Goal: Transaction & Acquisition: Subscribe to service/newsletter

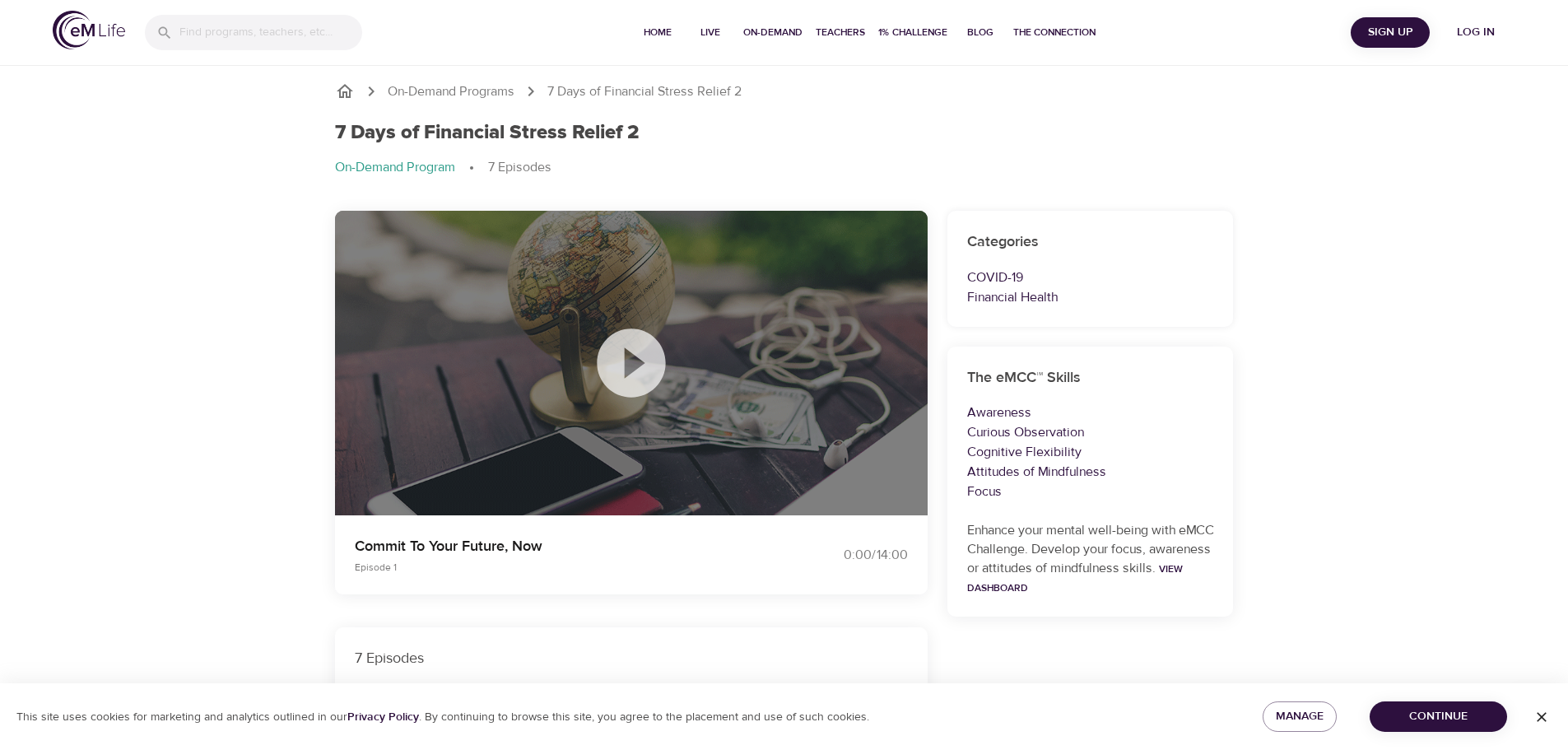
click at [631, 364] on icon at bounding box center [631, 363] width 82 height 82
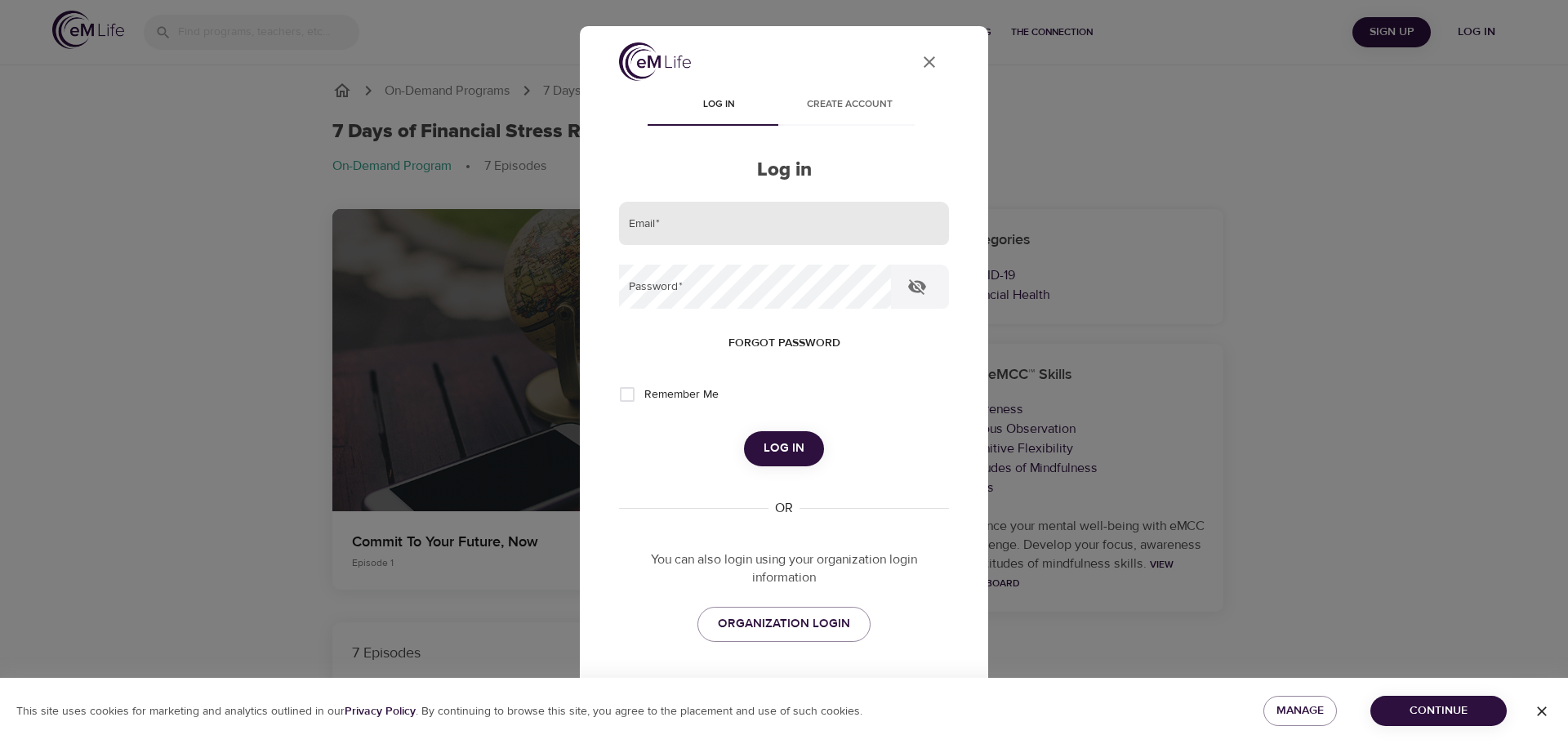
click at [873, 218] on input "email" at bounding box center [784, 223] width 330 height 44
type input "[EMAIL_ADDRESS][DOMAIN_NAME]"
click at [814, 623] on span "ORGANIZATION LOGIN" at bounding box center [784, 624] width 133 height 21
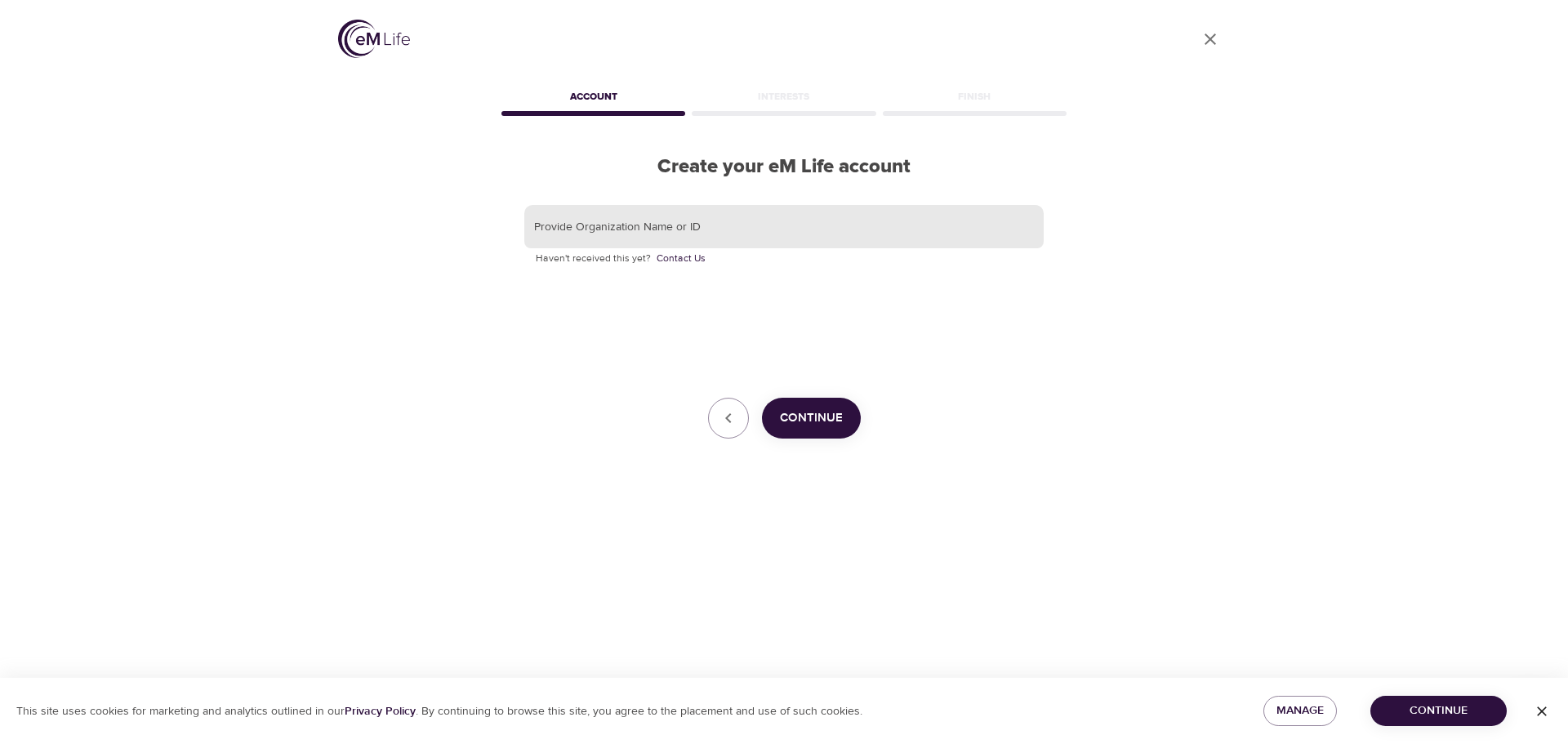
click at [682, 228] on input "text" at bounding box center [784, 227] width 519 height 44
type input "gbt"
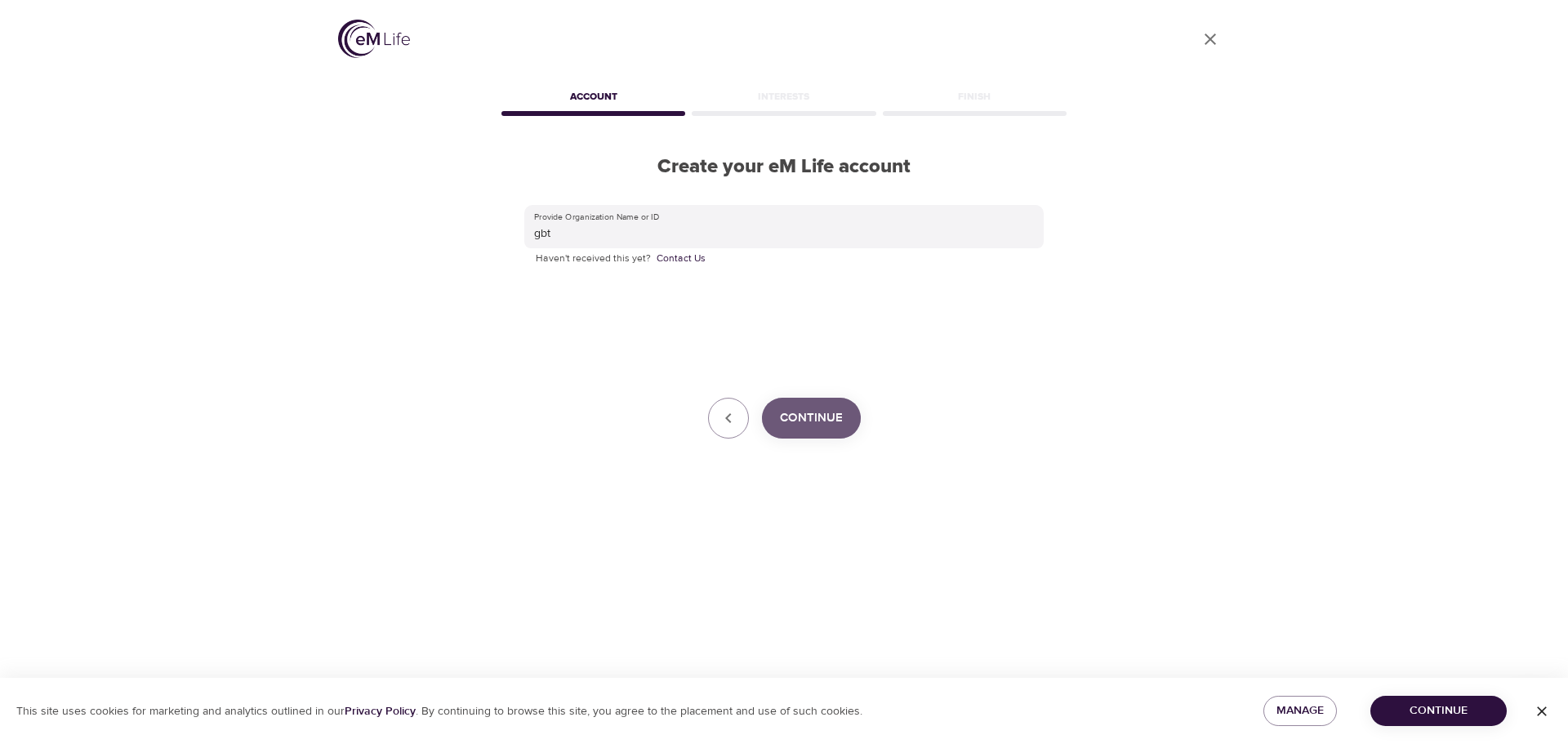
click at [842, 408] on button "Continue" at bounding box center [811, 418] width 99 height 41
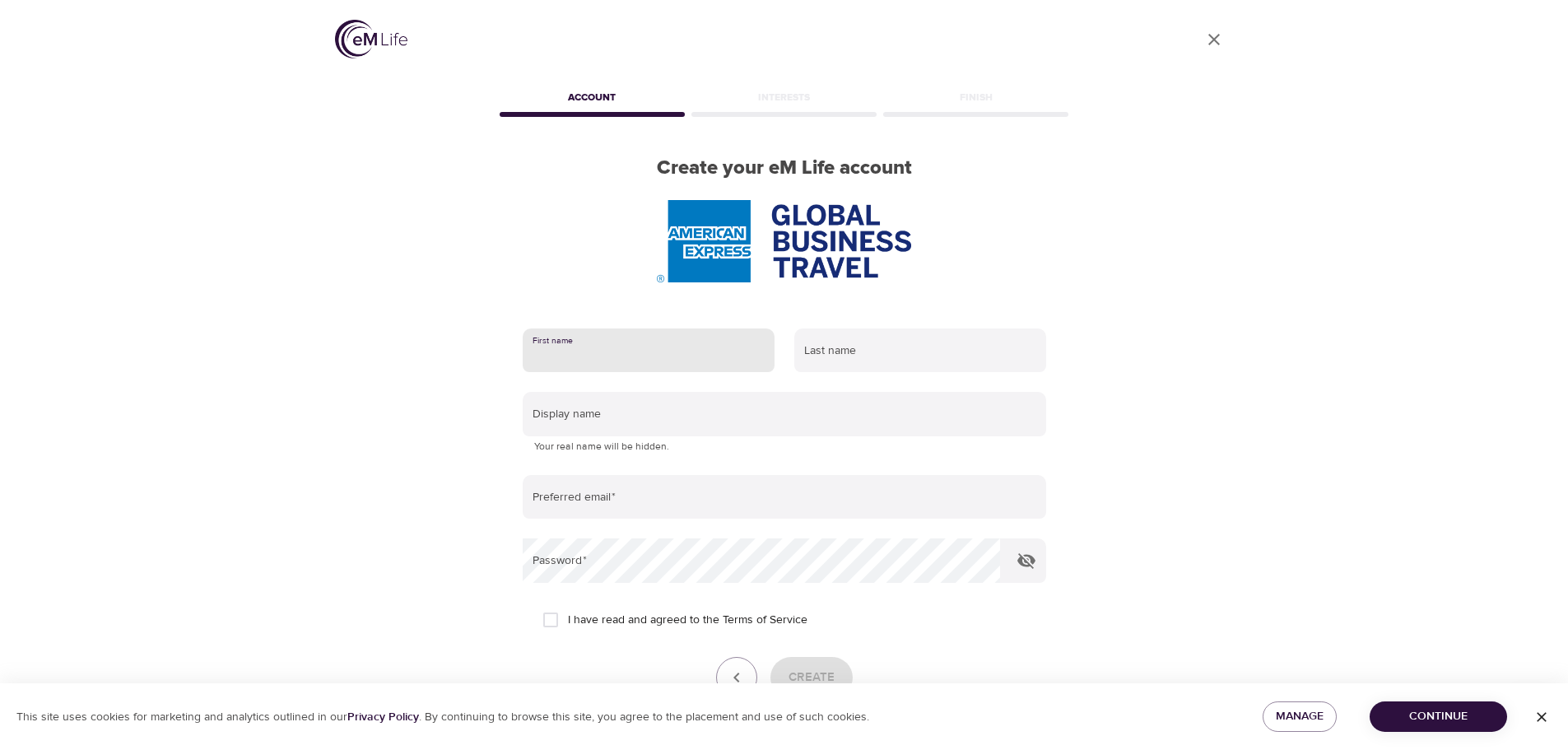
click at [719, 355] on input "text" at bounding box center [648, 350] width 252 height 44
type input "Kaisa"
click at [836, 357] on input "text" at bounding box center [920, 350] width 252 height 44
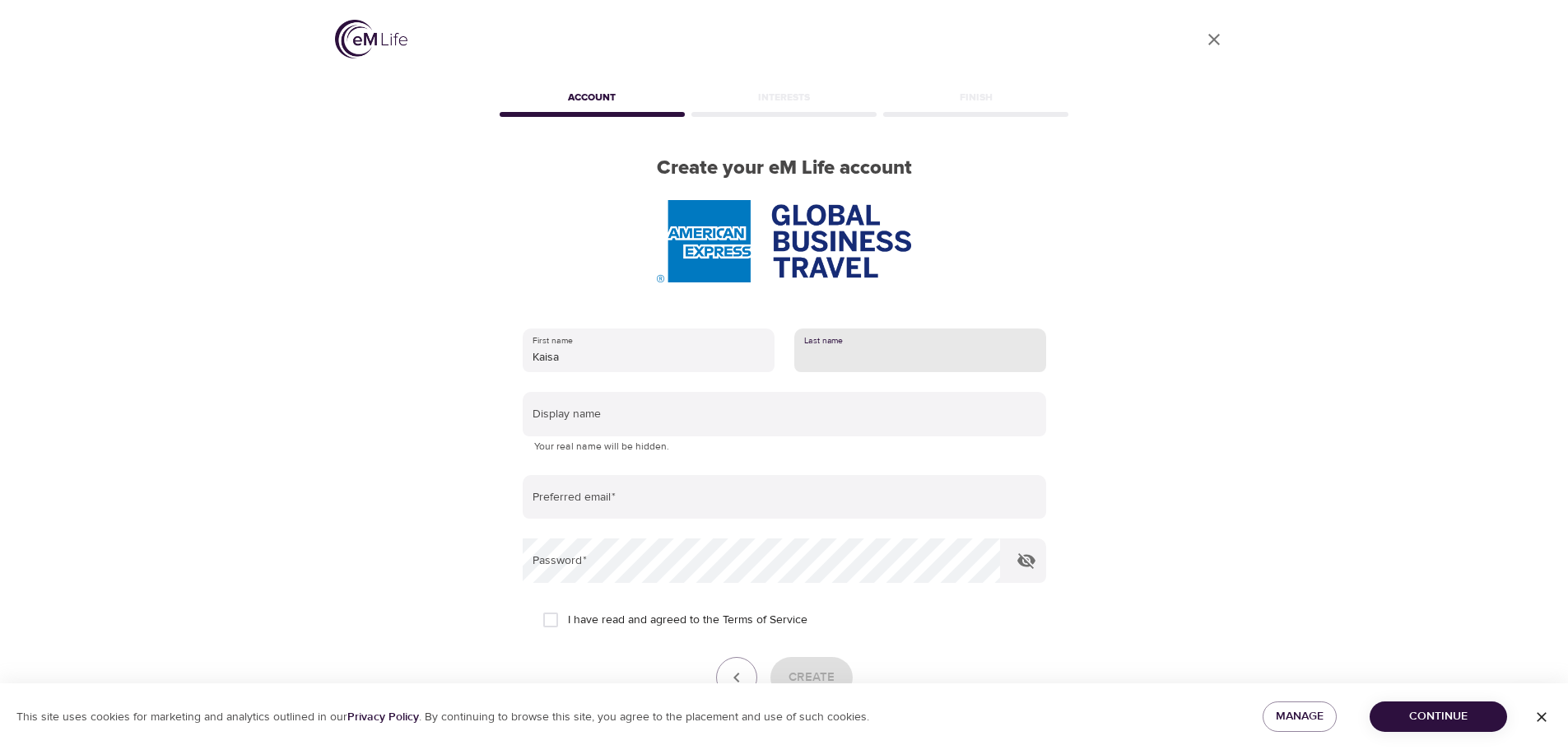
type input "[PERSON_NAME]"
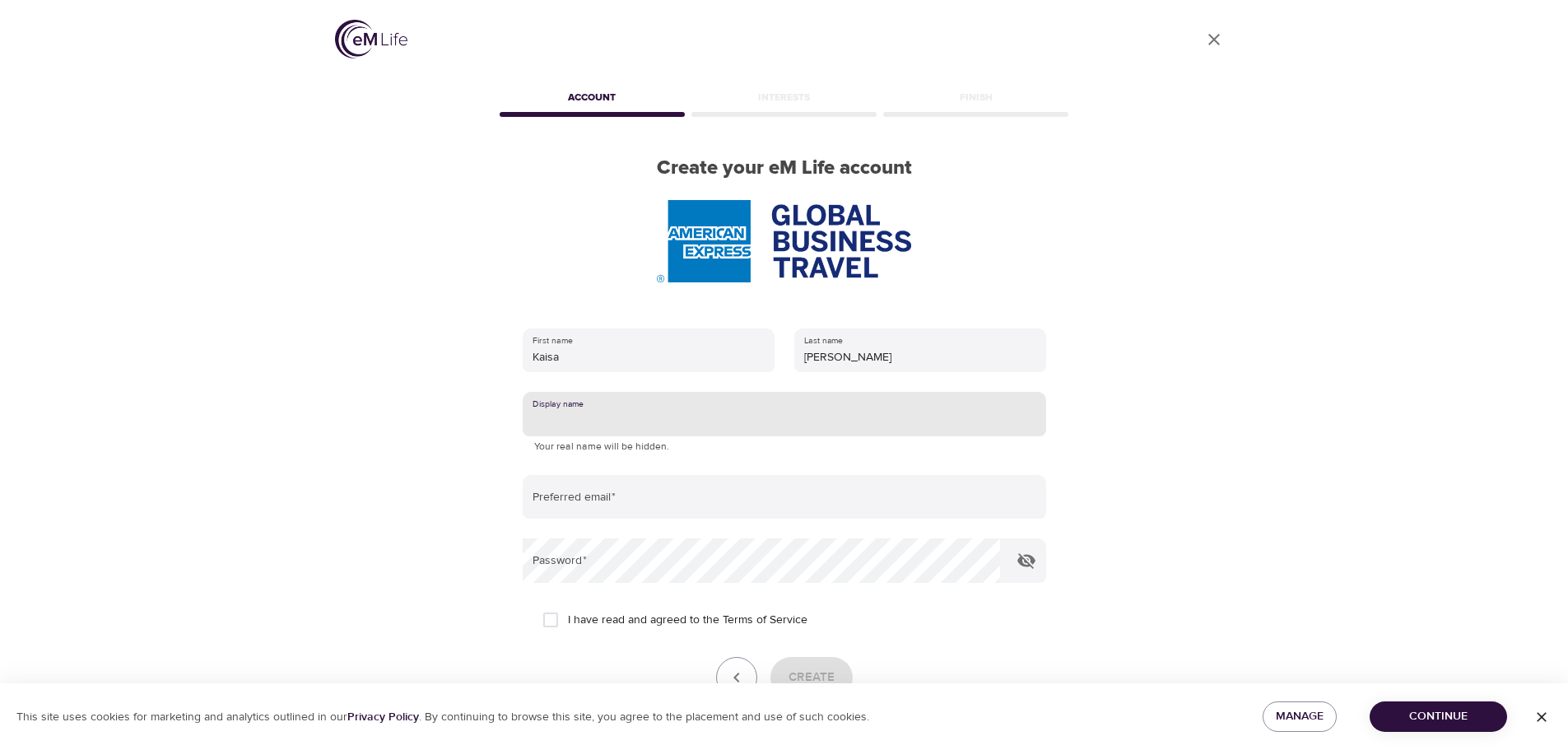
click at [728, 407] on input "text" at bounding box center [784, 413] width 524 height 44
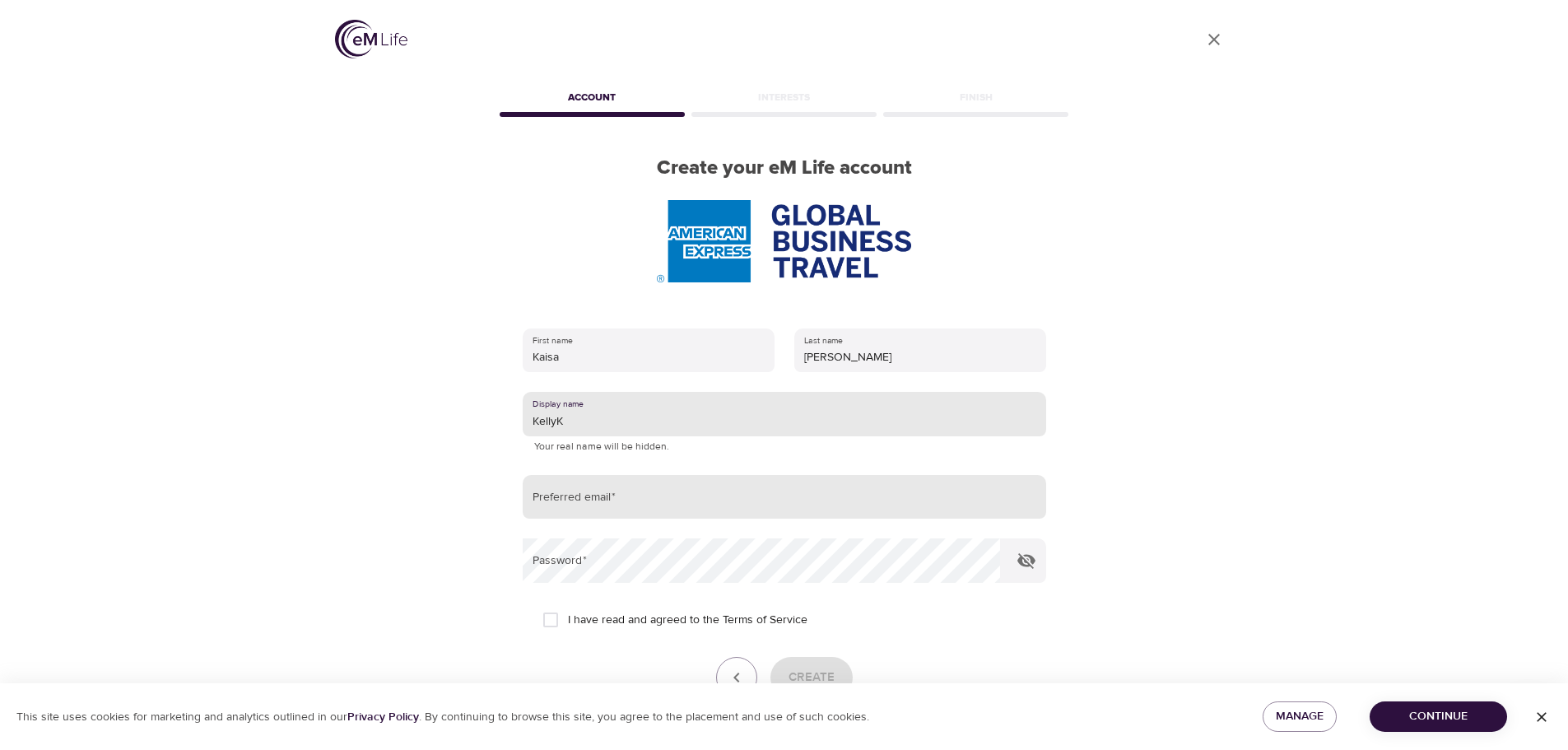
type input "KellyK"
click at [678, 495] on input "email" at bounding box center [784, 496] width 524 height 44
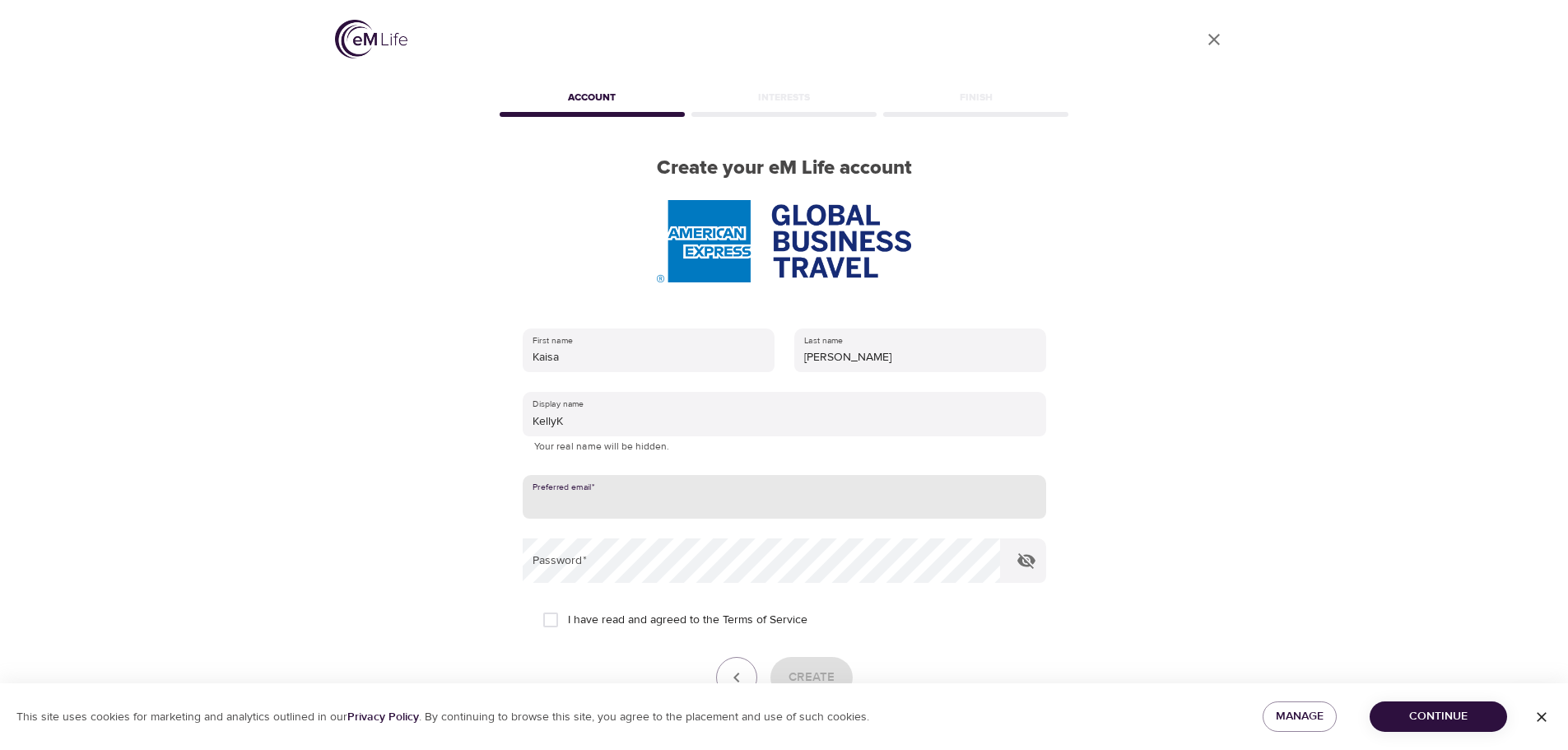
type input "[EMAIL_ADDRESS][DOMAIN_NAME]"
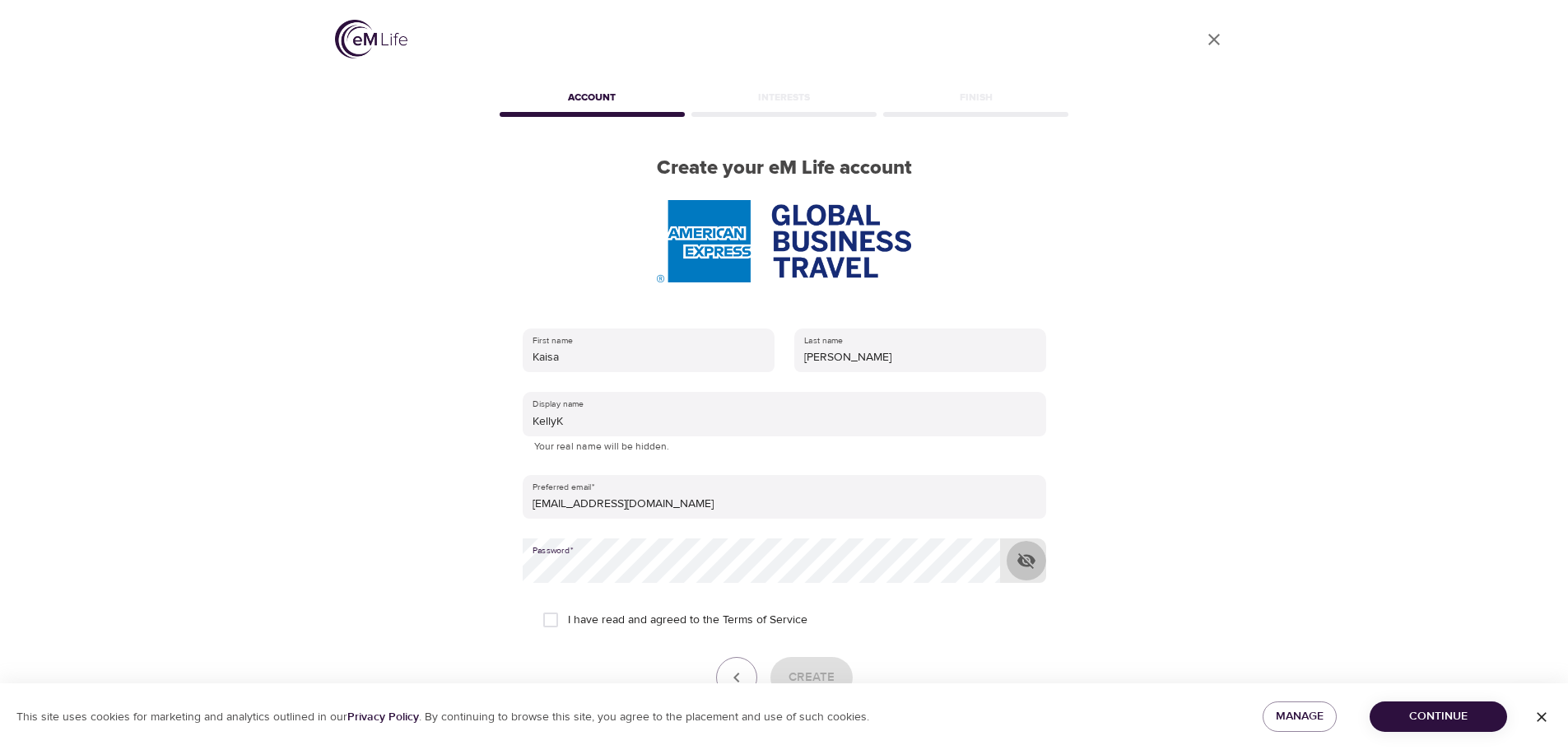
click at [1025, 554] on icon "button" at bounding box center [1026, 560] width 20 height 20
click at [549, 617] on input "I have read and agreed to the Terms of Service" at bounding box center [551, 619] width 34 height 34
checkbox input "true"
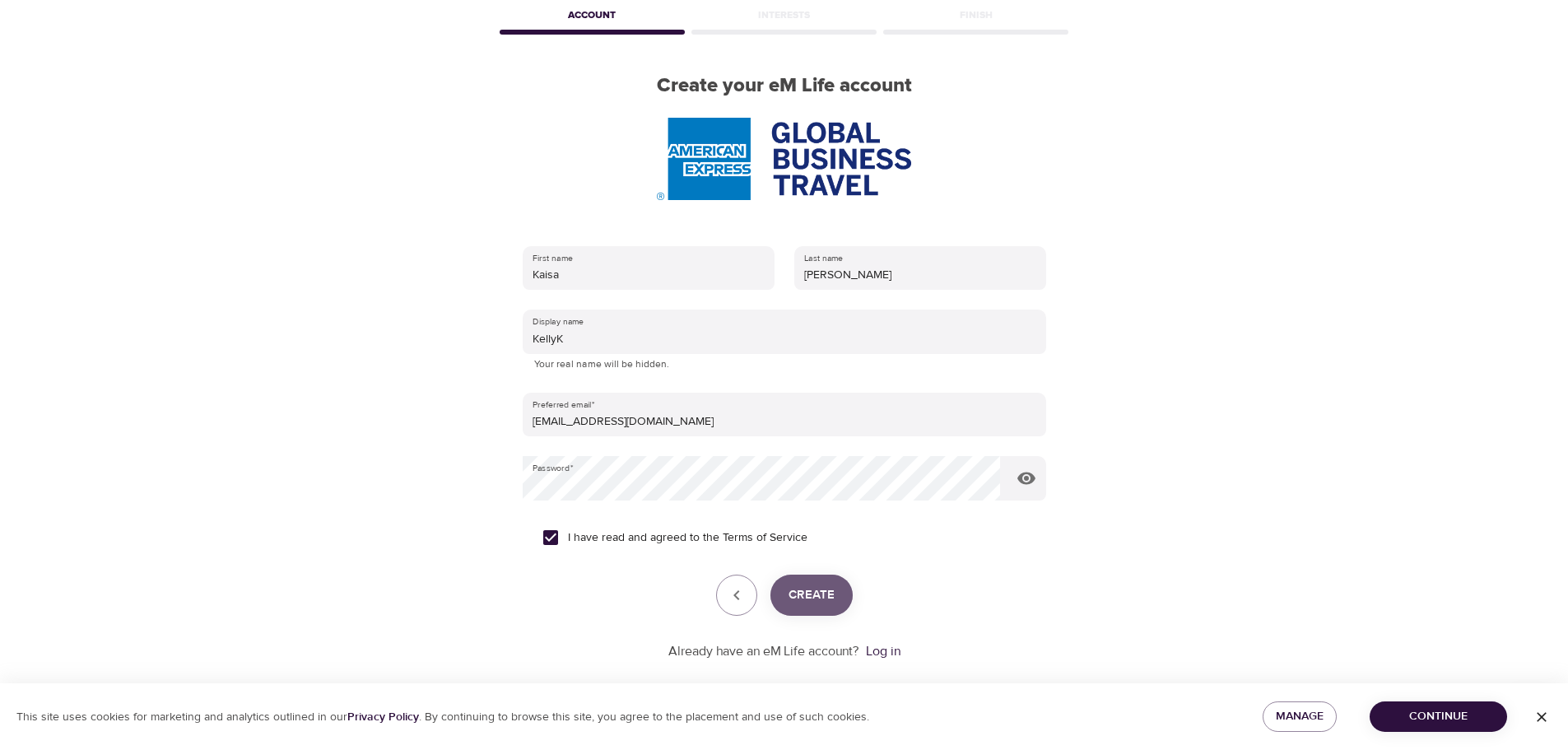
click at [831, 597] on span "Create" at bounding box center [812, 595] width 46 height 22
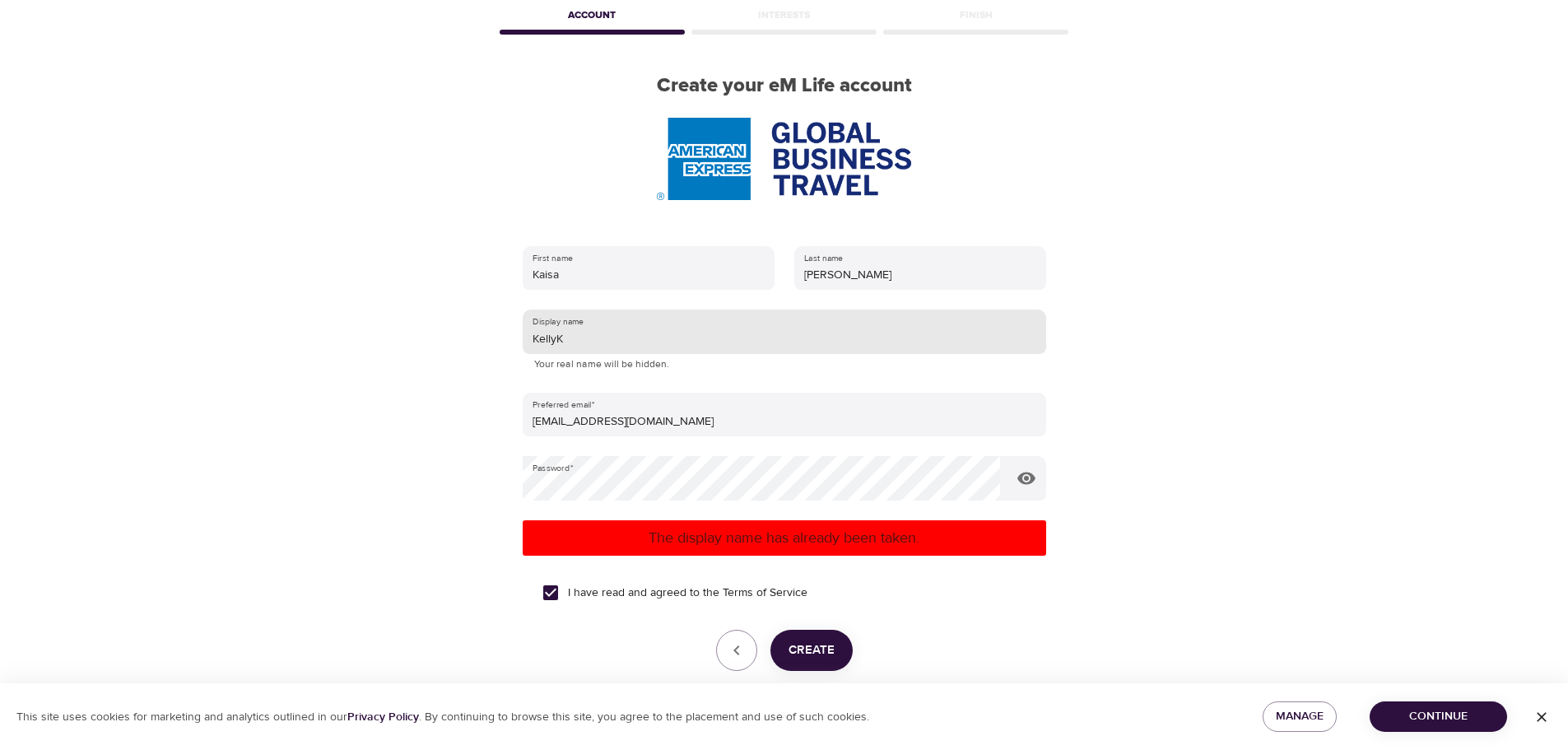
click at [675, 336] on input "KellyK" at bounding box center [784, 331] width 524 height 44
type input "K"
type input "KittyK"
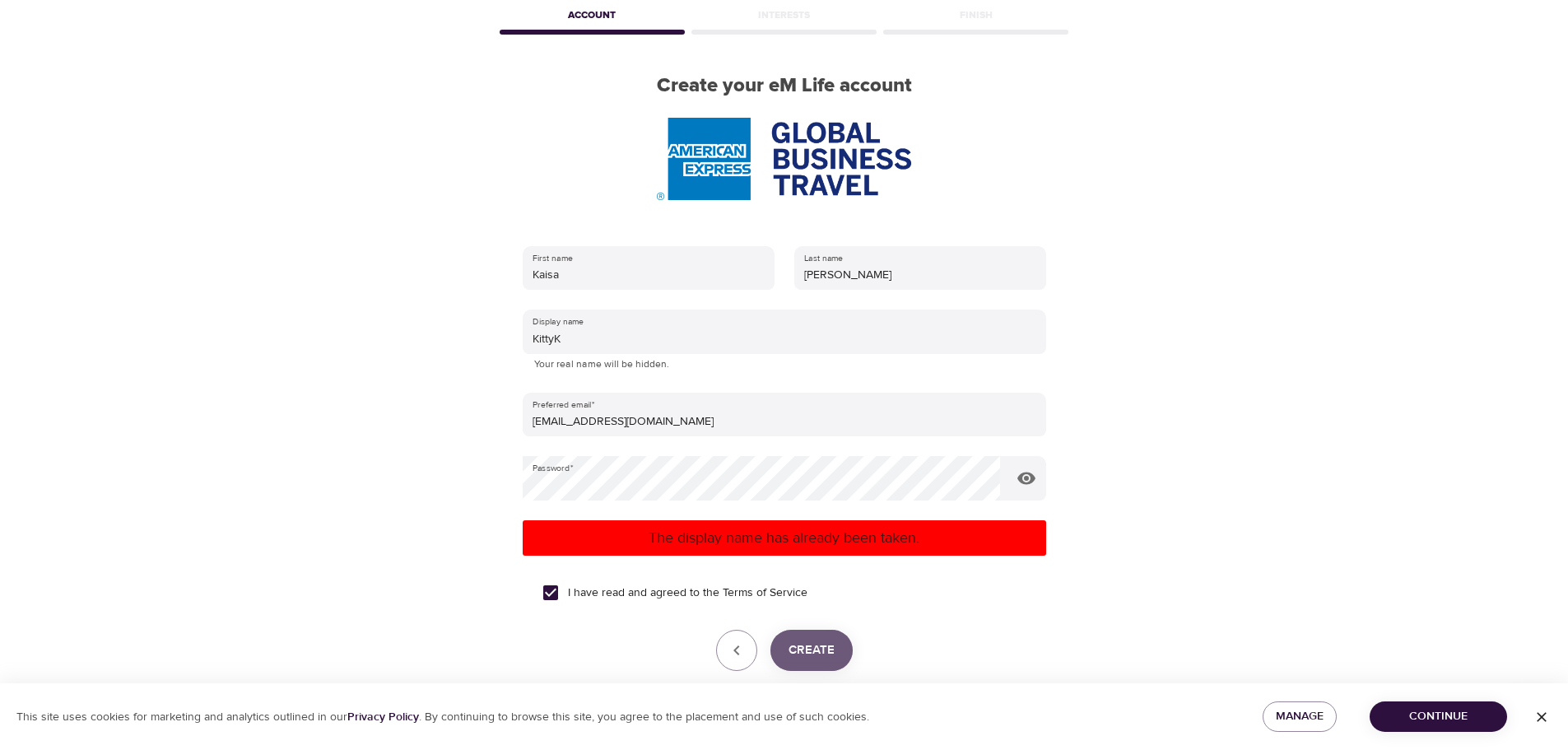
click at [820, 652] on span "Create" at bounding box center [812, 651] width 46 height 22
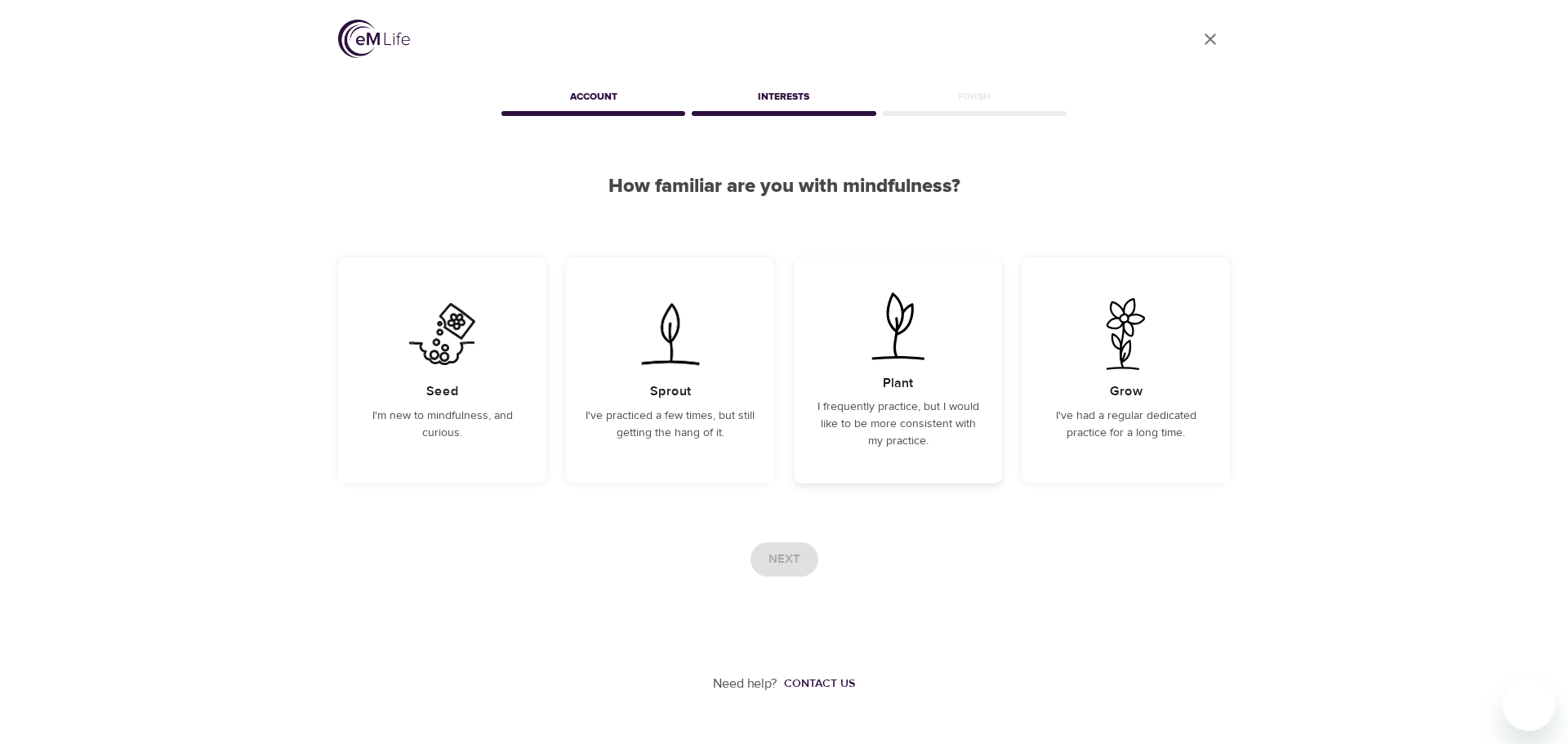
click at [924, 386] on div "Plant I frequently practice, but I would like to be more consistent with my pra…" at bounding box center [897, 370] width 209 height 227
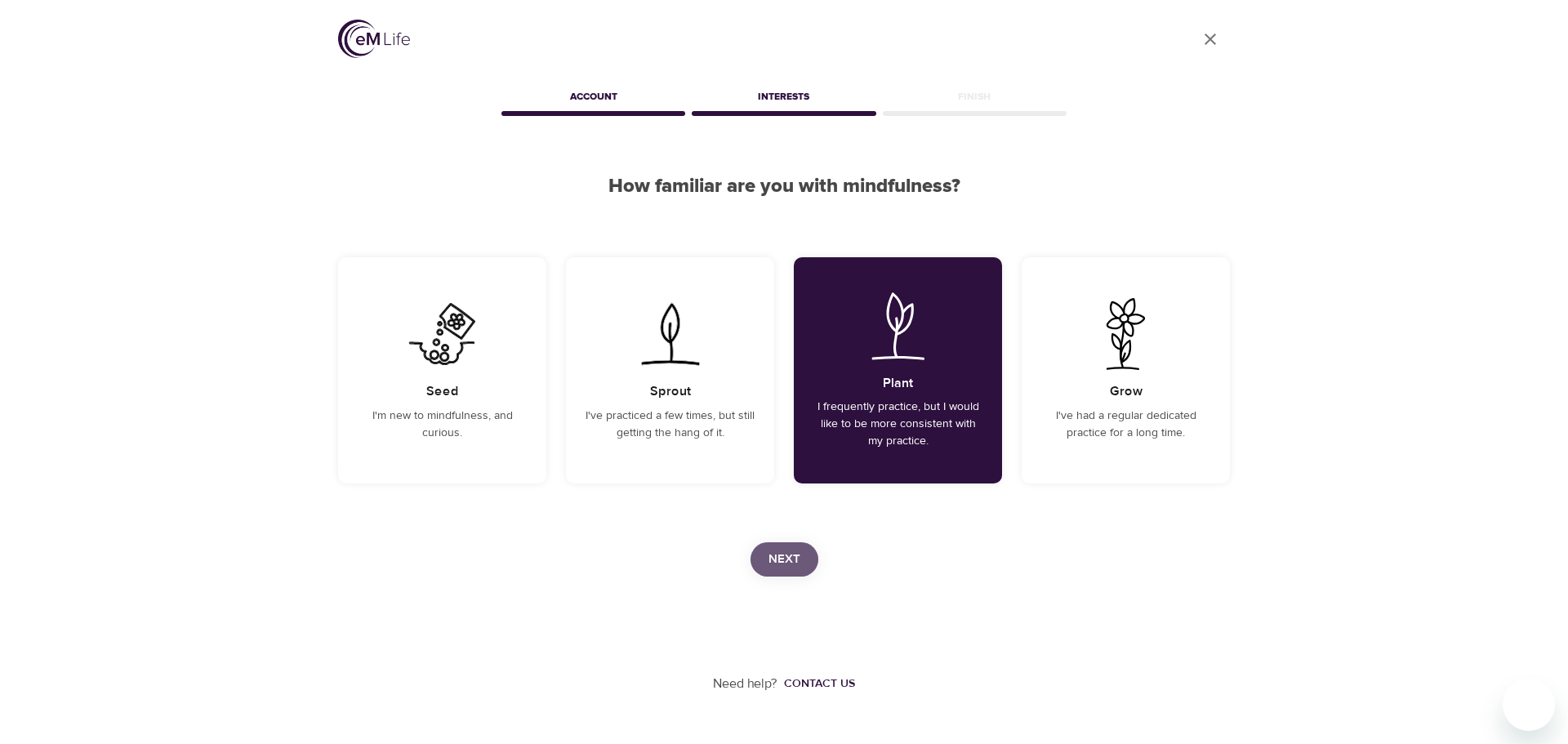
click at [784, 560] on span "Next" at bounding box center [784, 560] width 32 height 21
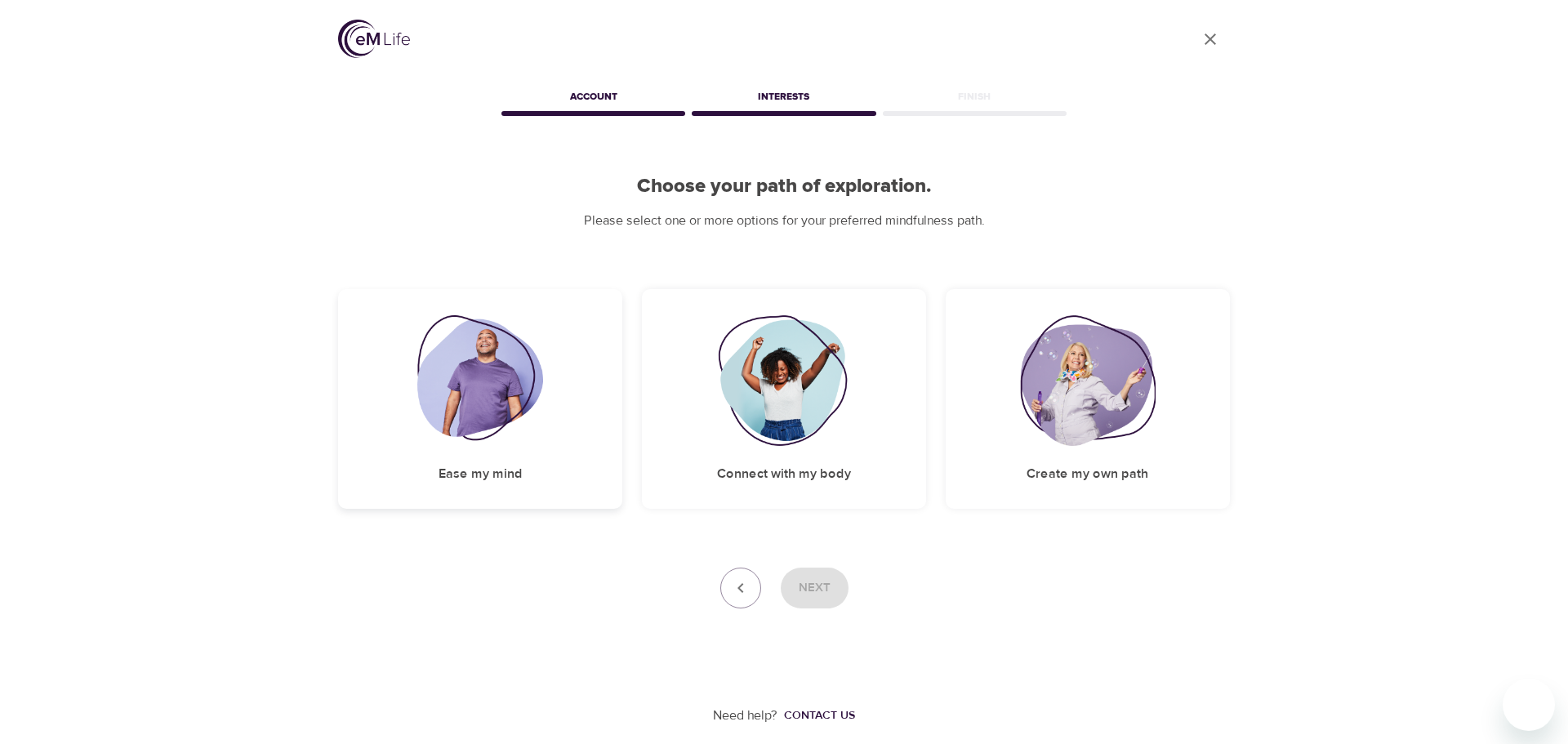
click at [473, 397] on img at bounding box center [480, 381] width 126 height 131
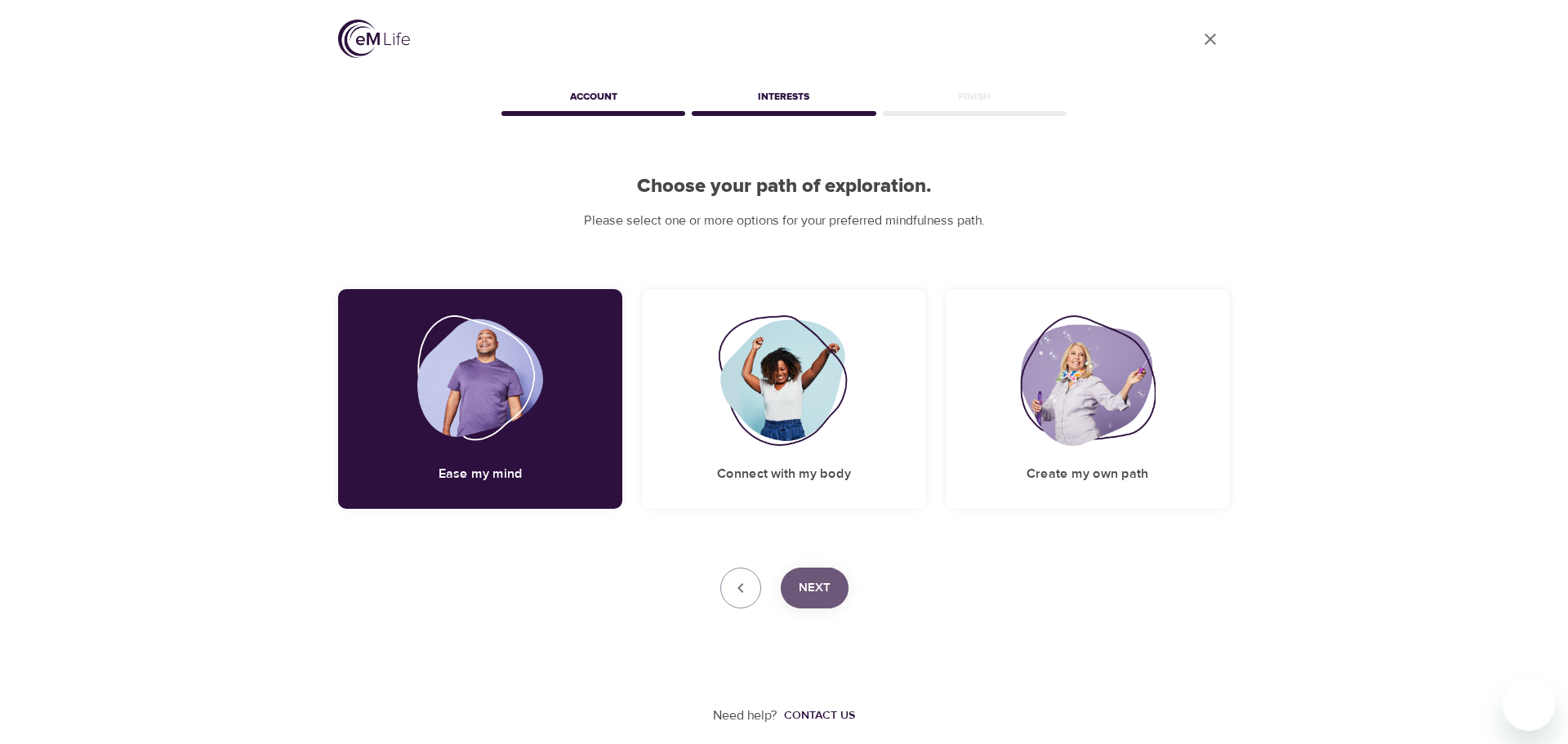
click at [807, 580] on span "Next" at bounding box center [815, 588] width 32 height 21
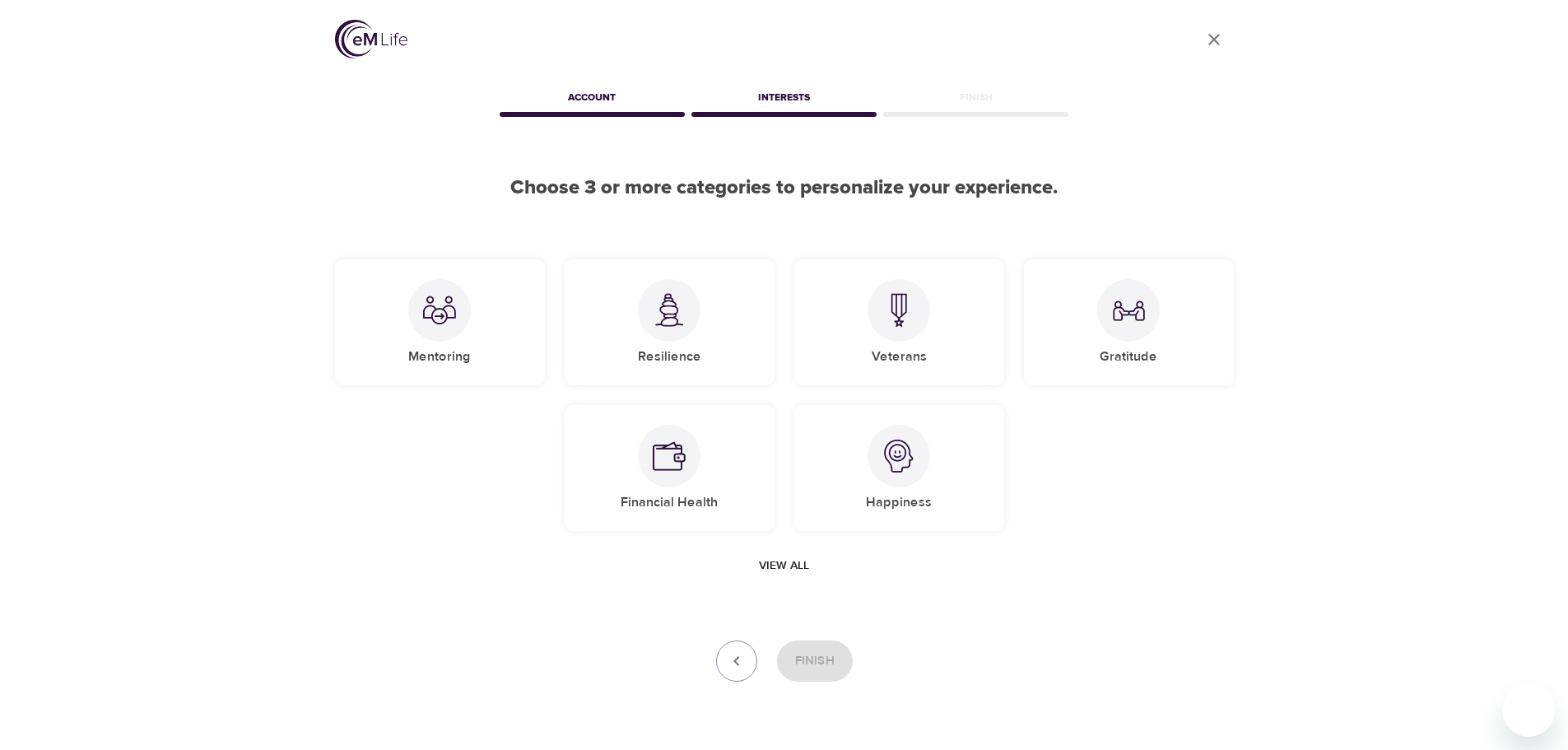
click at [776, 565] on span "View all" at bounding box center [784, 566] width 51 height 21
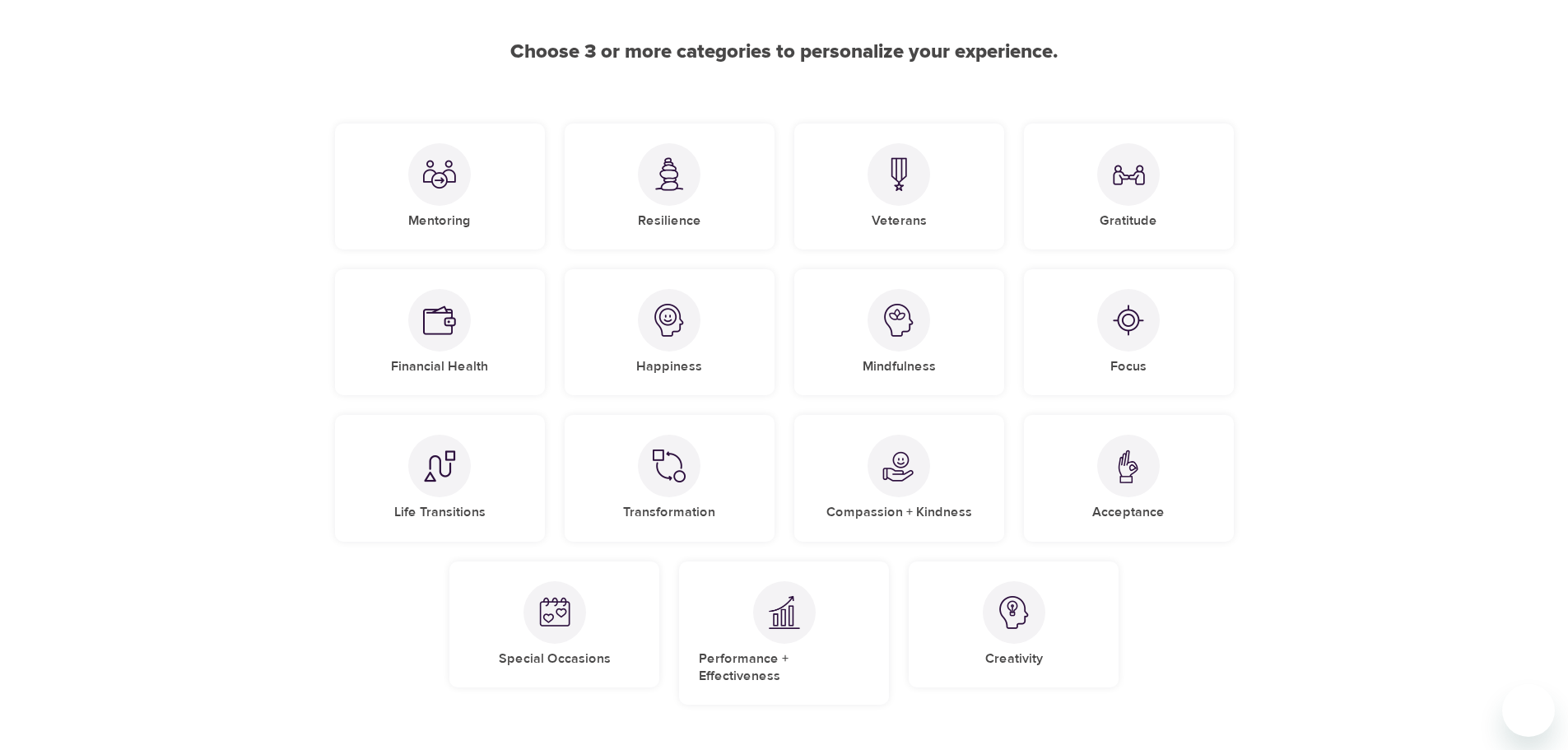
scroll to position [164, 0]
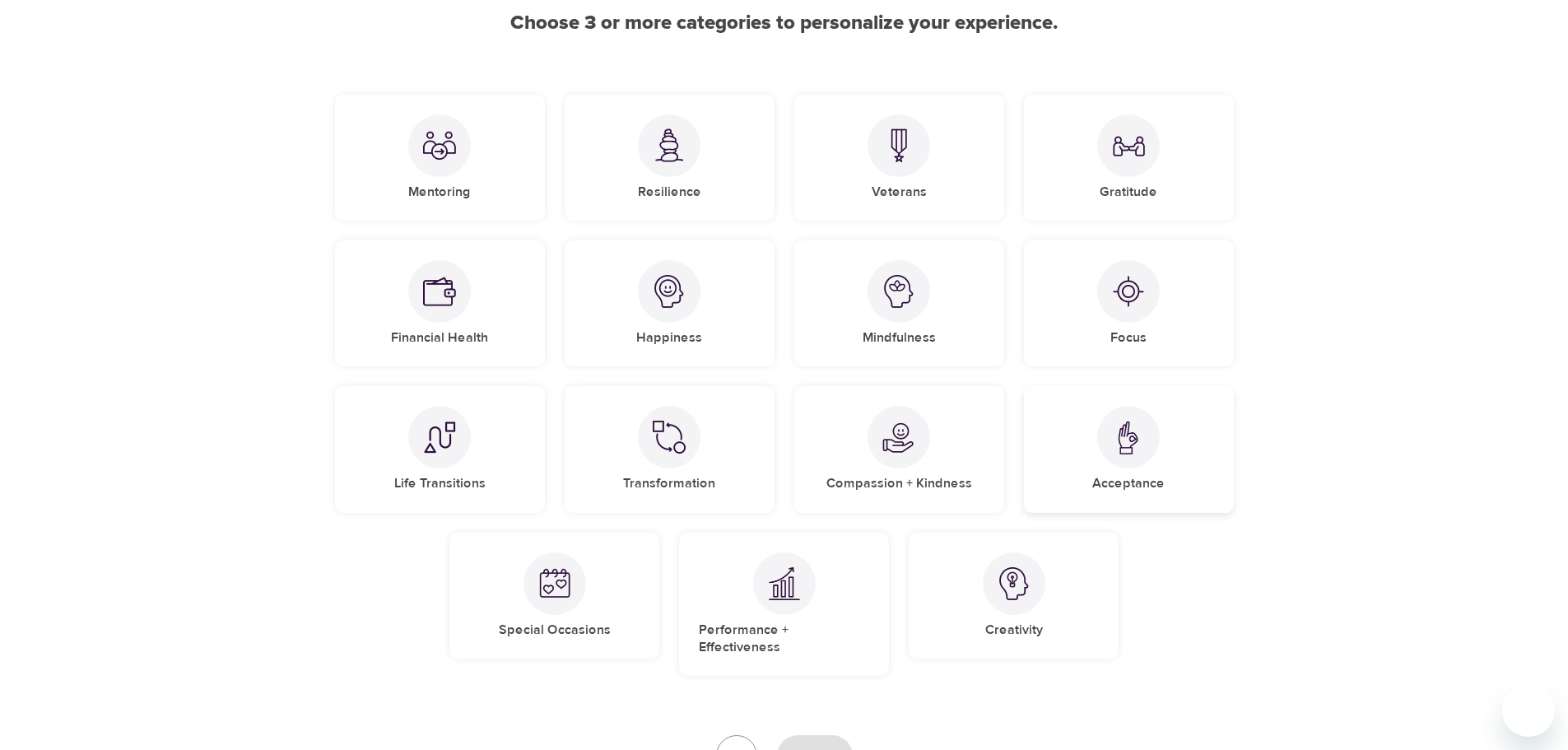
click at [1155, 456] on div "Acceptance" at bounding box center [1128, 449] width 210 height 126
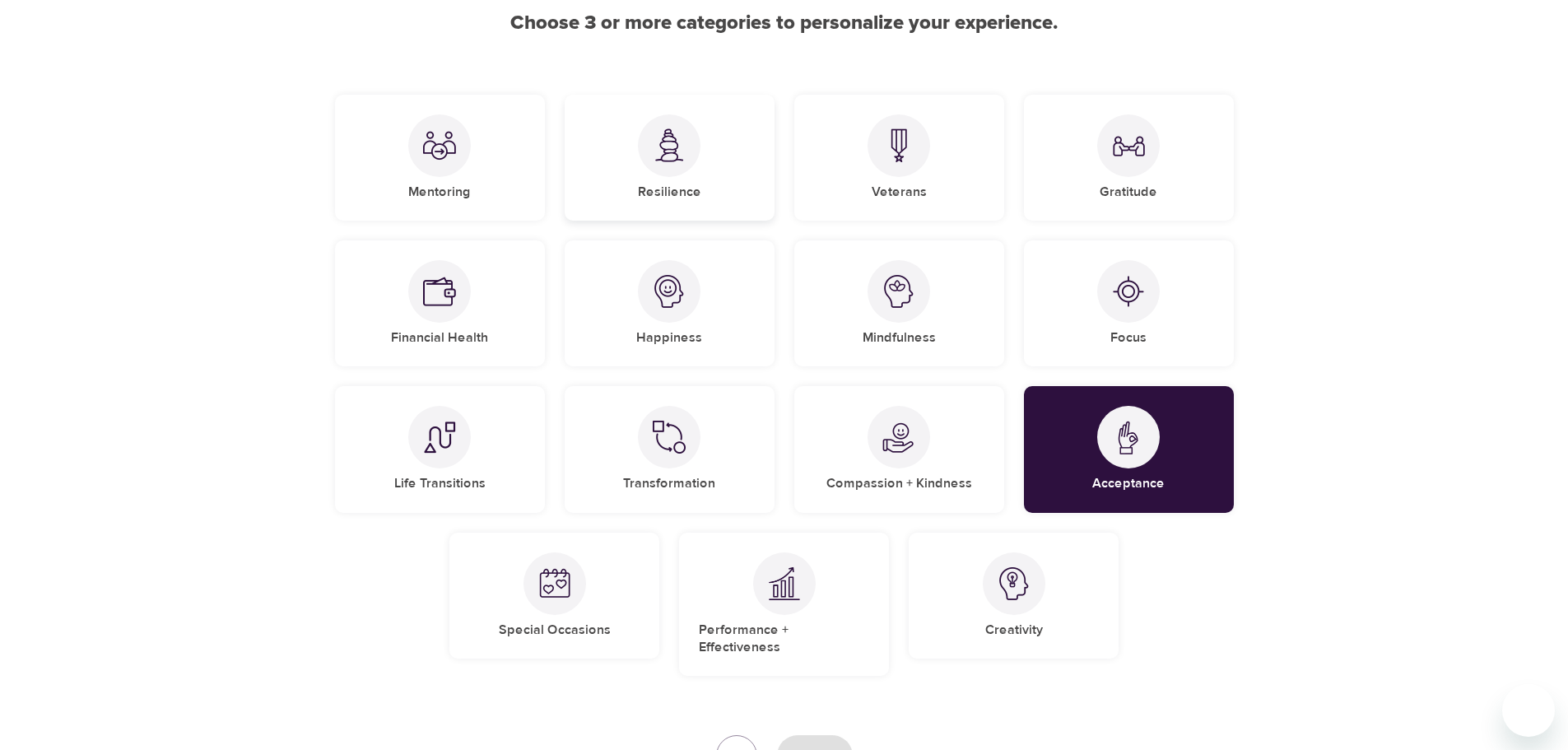
click at [689, 151] on div at bounding box center [669, 145] width 62 height 62
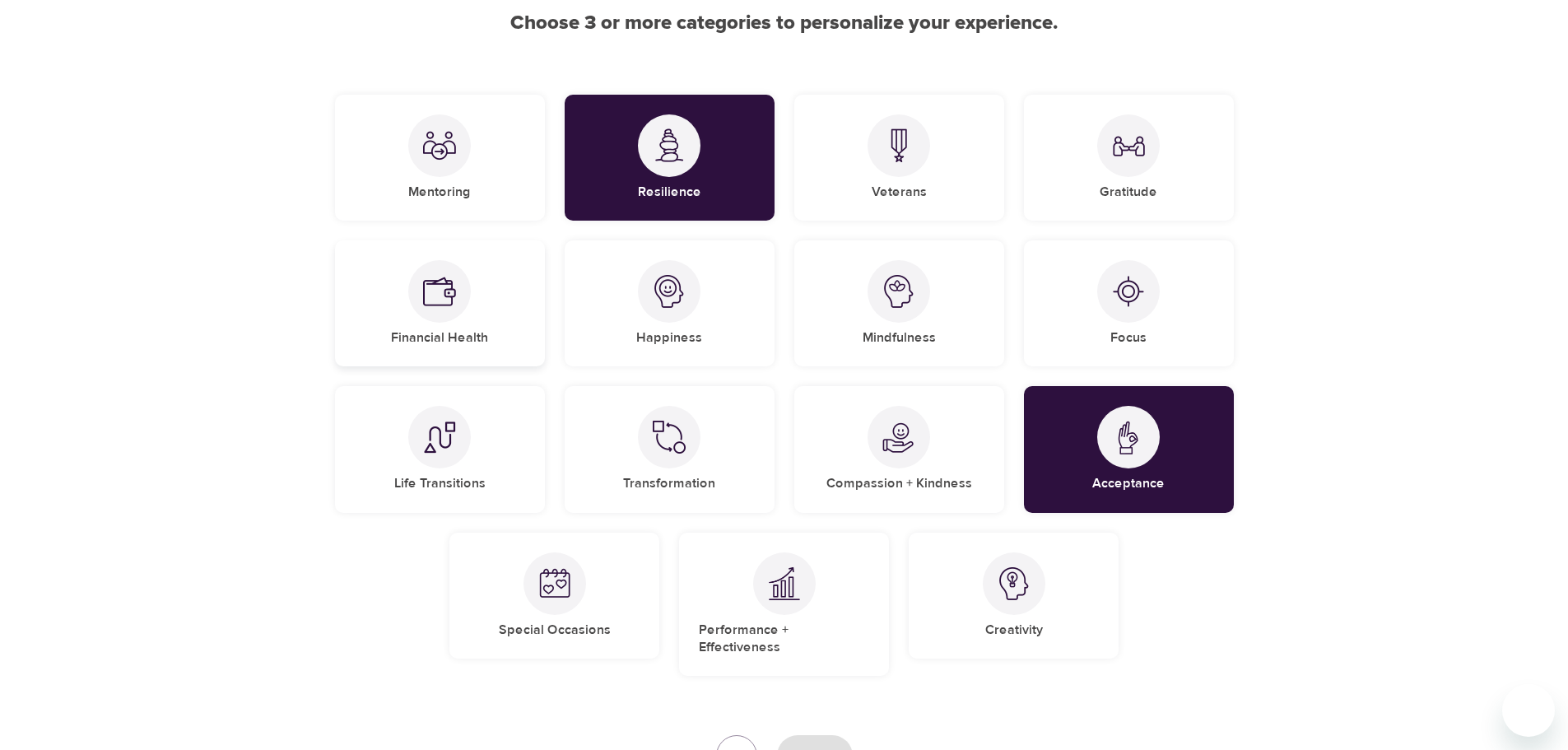
click at [515, 318] on div "Financial Health" at bounding box center [440, 303] width 210 height 126
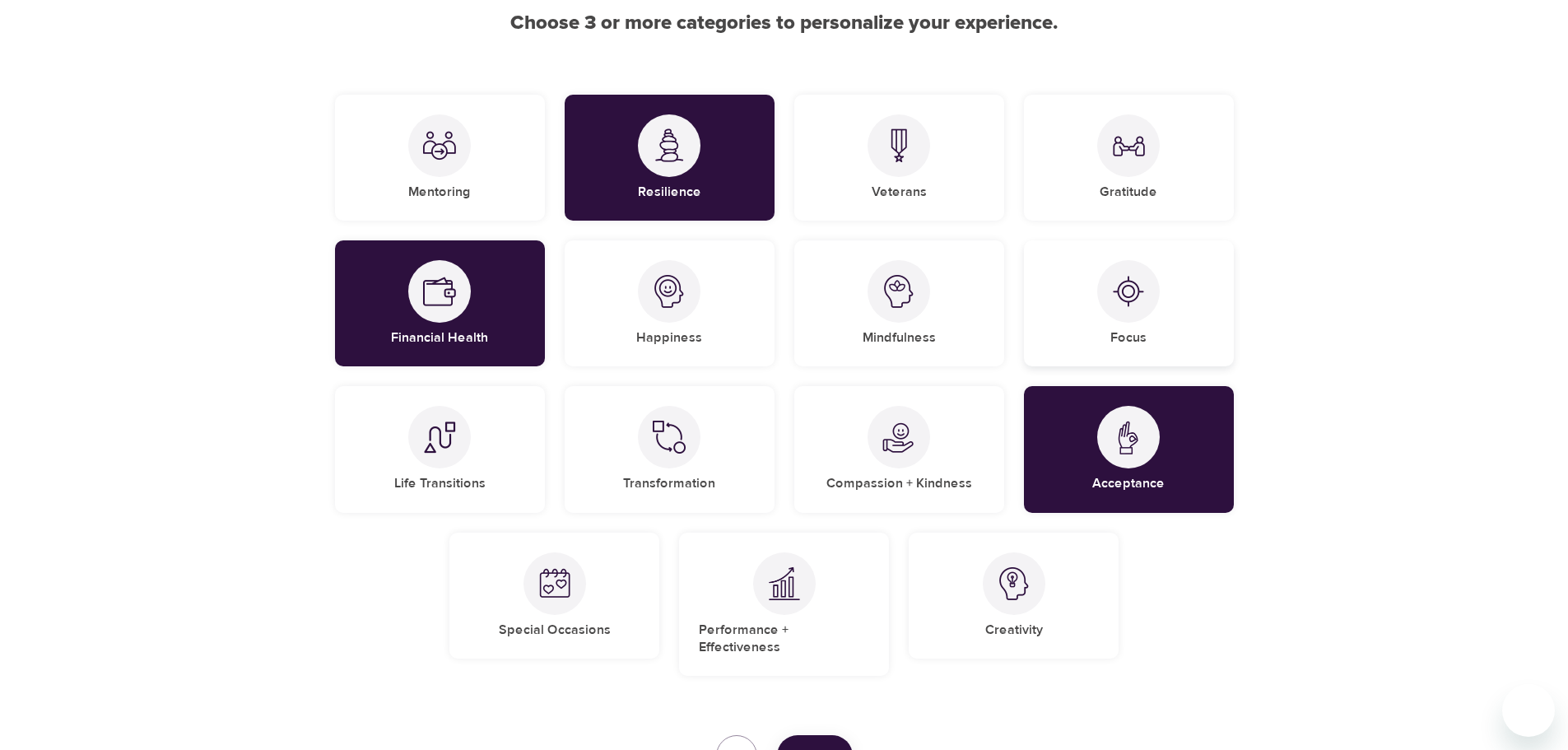
click at [1163, 269] on div "Focus" at bounding box center [1128, 303] width 210 height 126
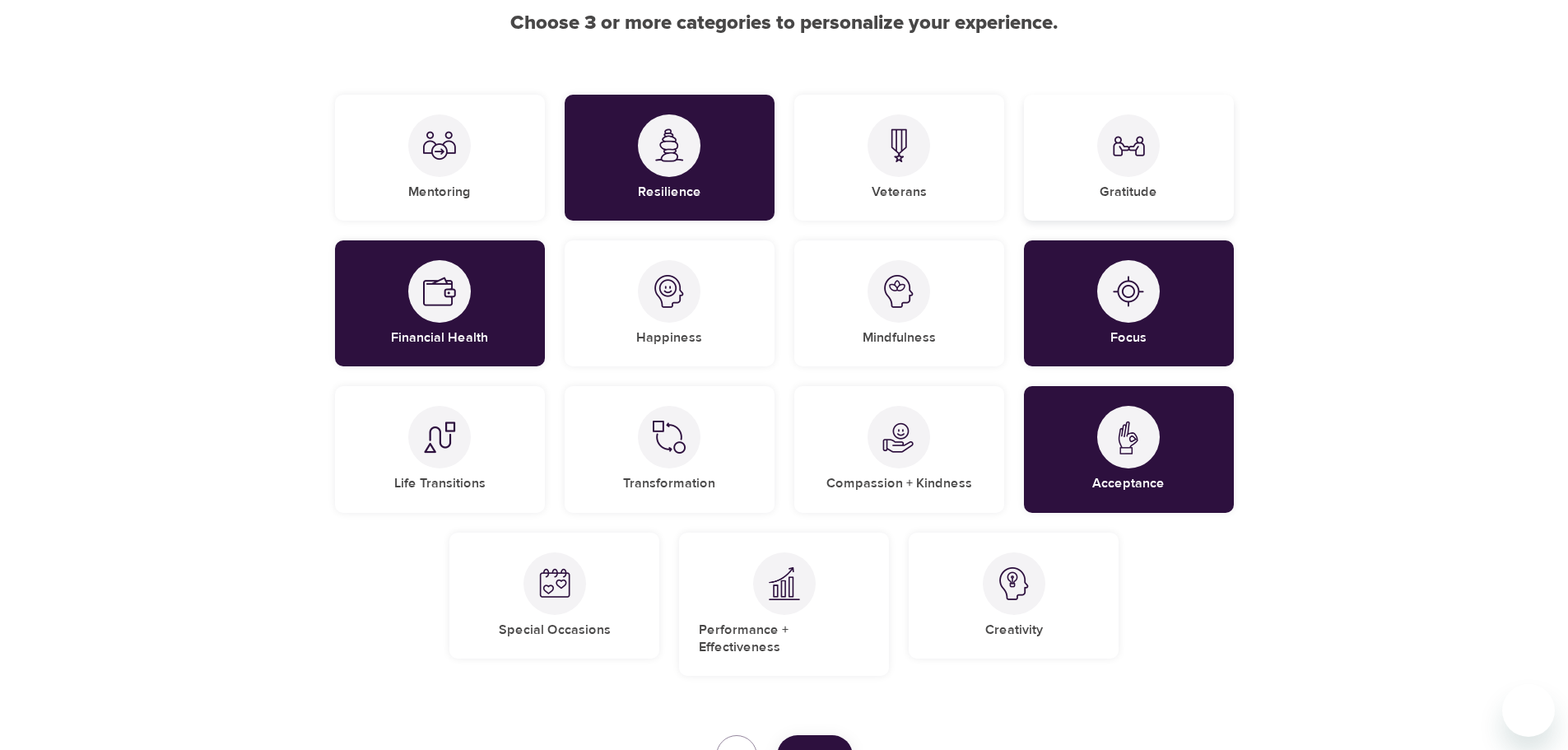
click at [1159, 209] on div "Gratitude" at bounding box center [1128, 158] width 210 height 126
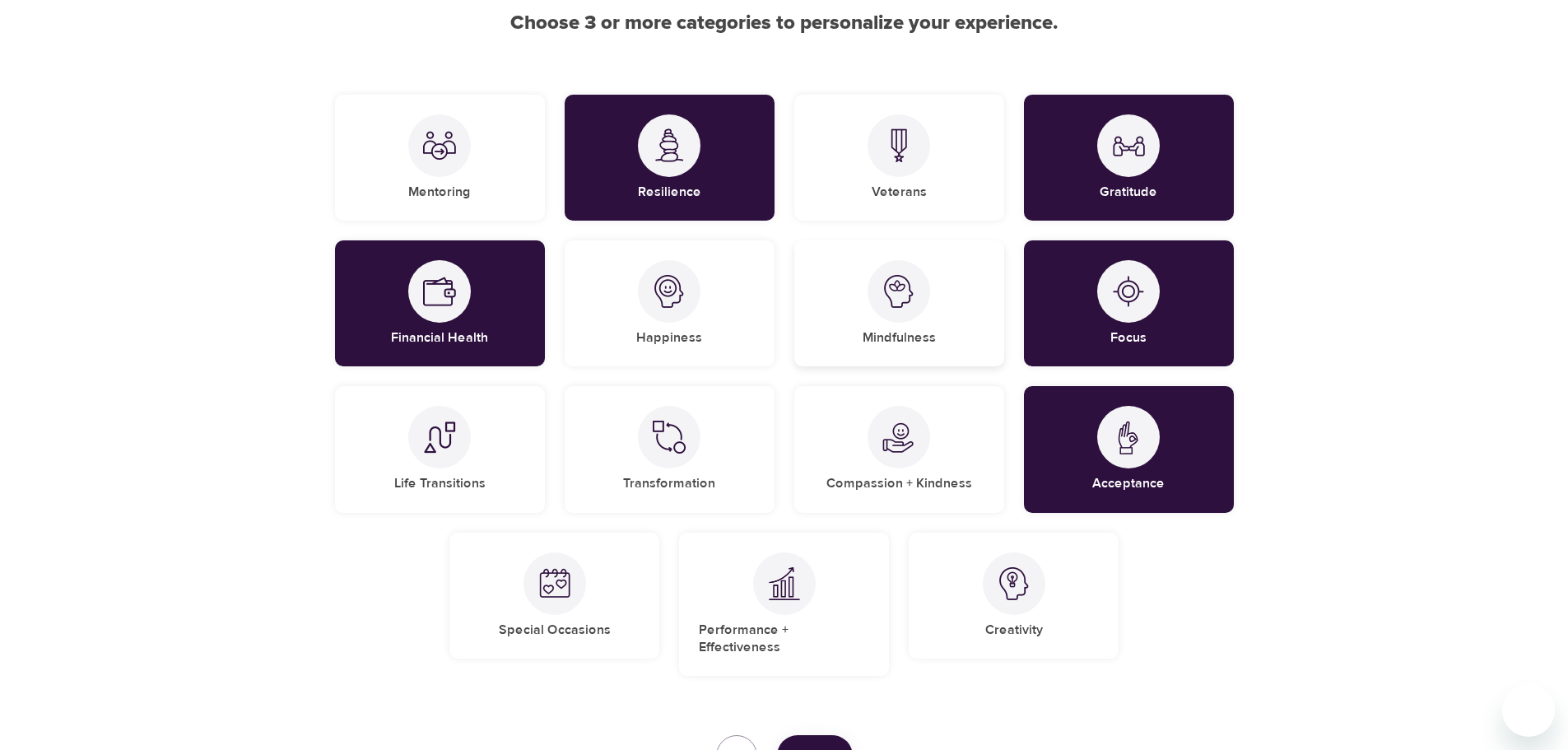
click at [968, 323] on div "Mindfulness" at bounding box center [899, 303] width 210 height 126
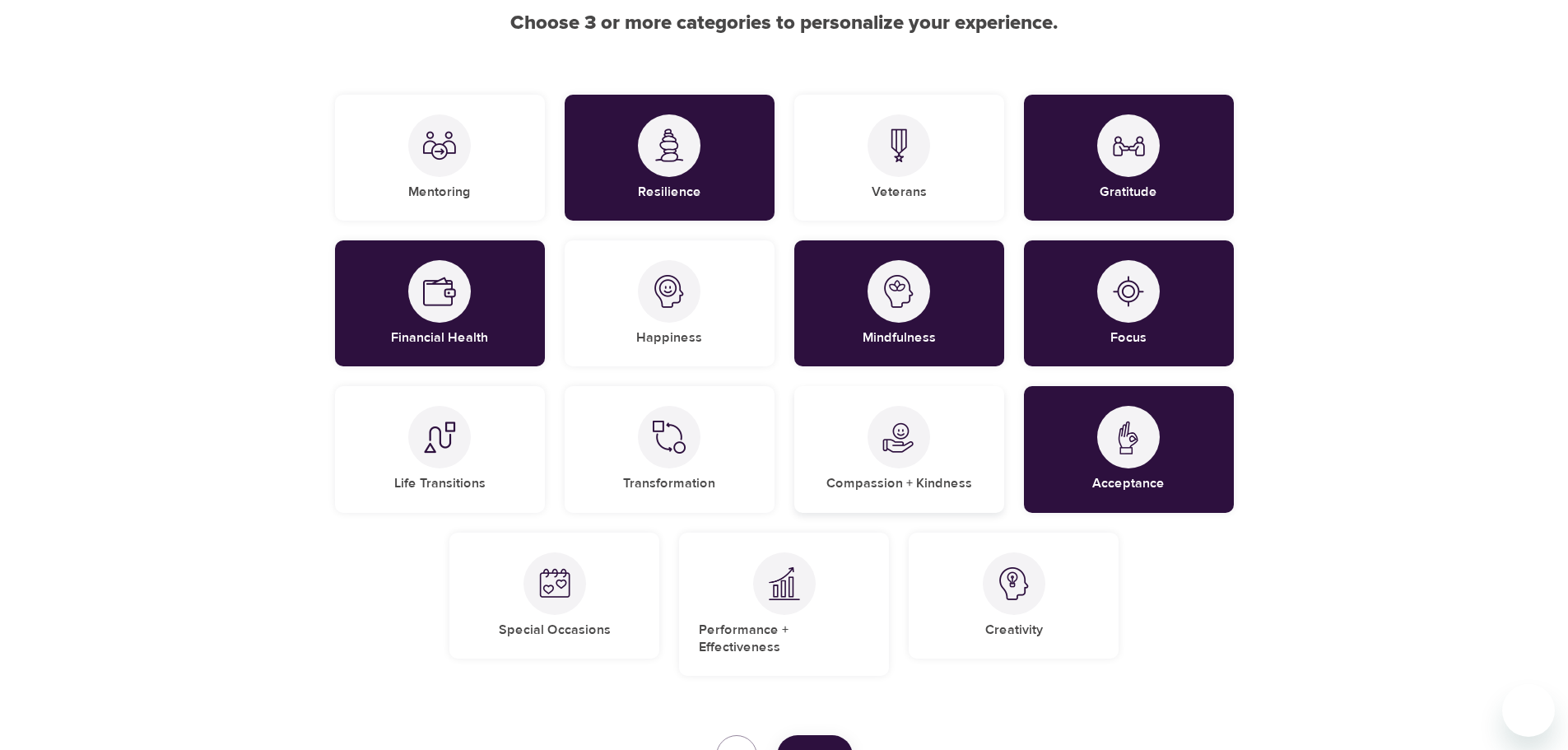
click at [940, 455] on div "Compassion + Kindness" at bounding box center [899, 449] width 210 height 126
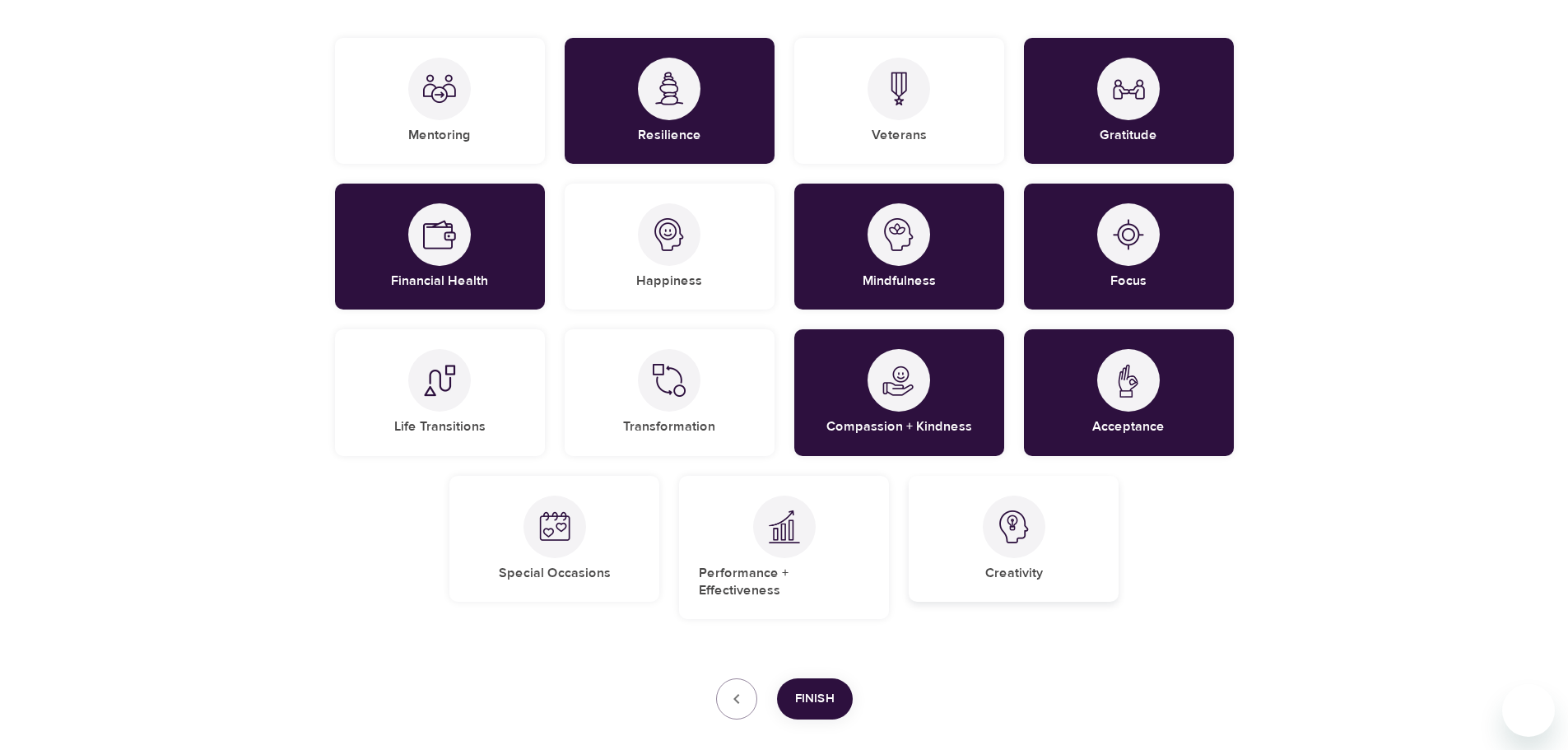
scroll to position [247, 0]
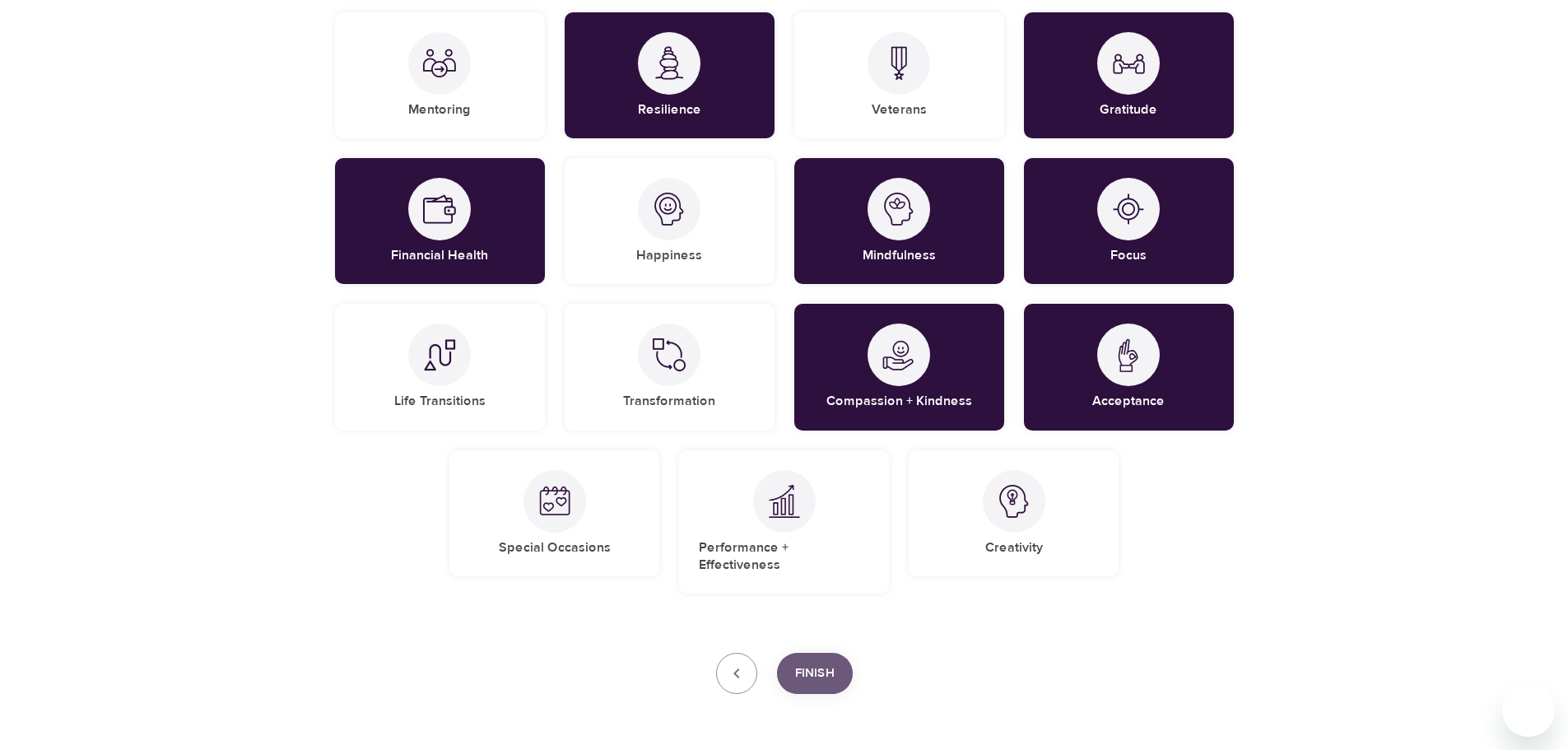
click at [789, 660] on button "Finish" at bounding box center [815, 673] width 76 height 42
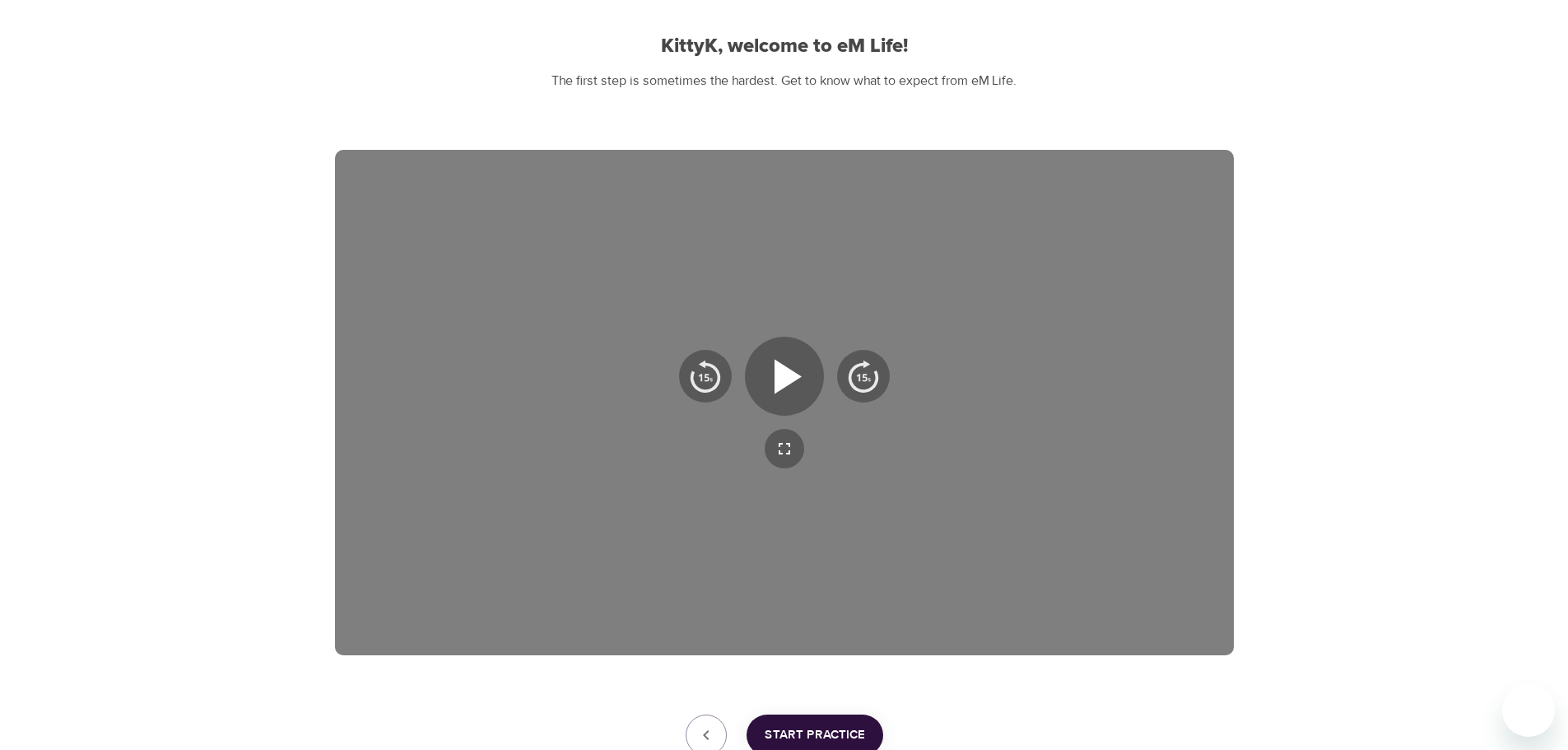
scroll to position [164, 0]
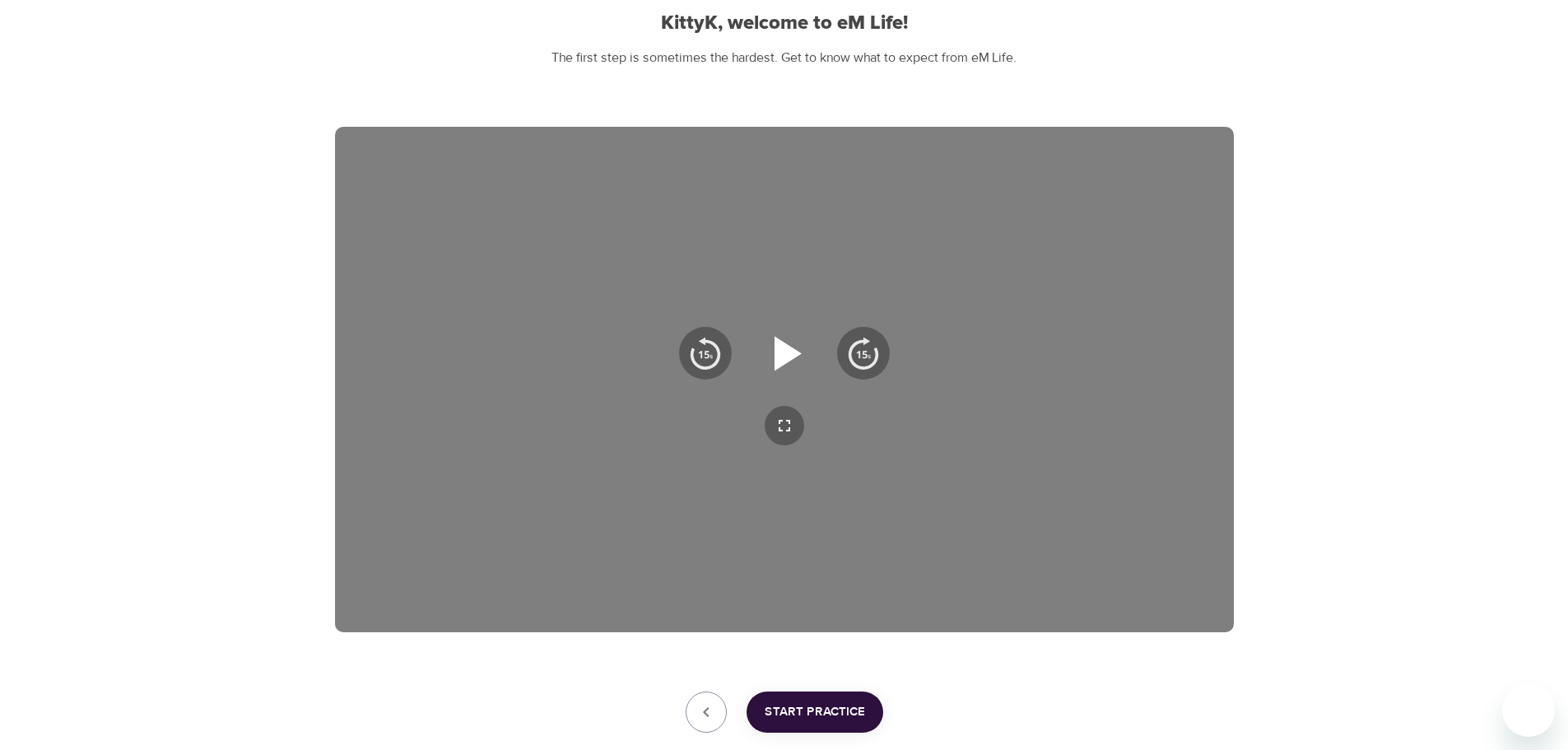
click at [786, 343] on icon "button" at bounding box center [784, 353] width 60 height 60
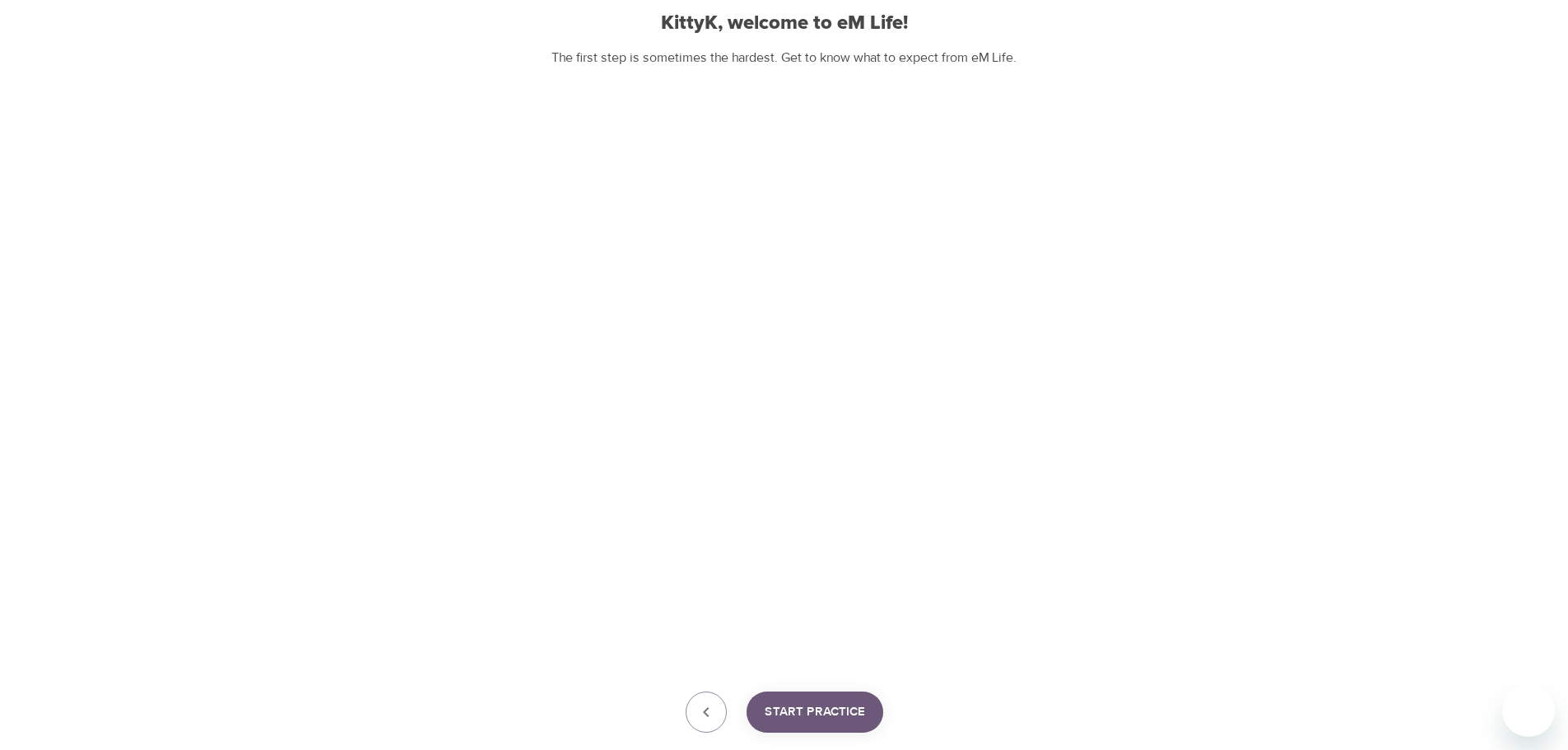
click at [852, 720] on span "Start Practice" at bounding box center [814, 712] width 100 height 22
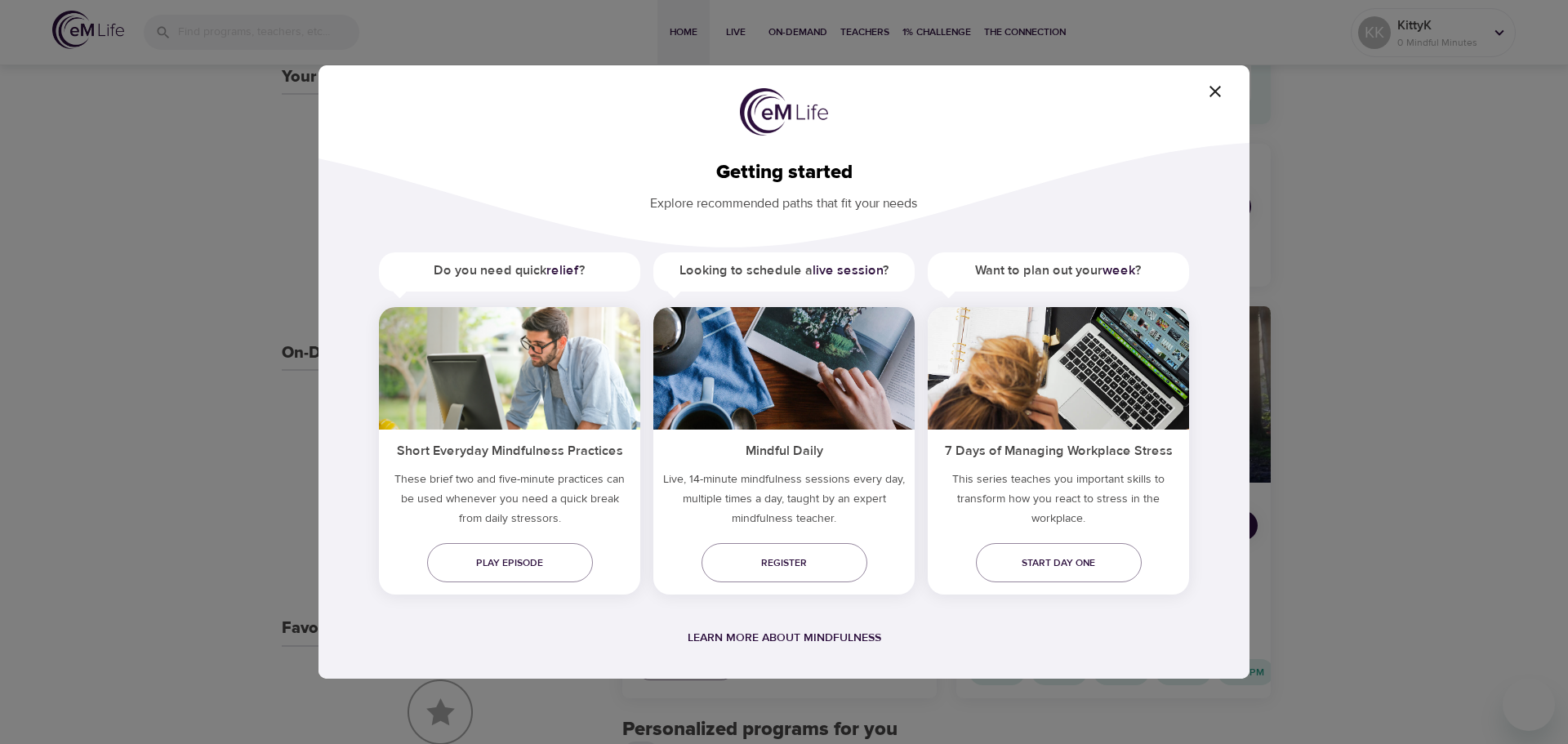
click at [1212, 94] on icon "button" at bounding box center [1215, 91] width 12 height 12
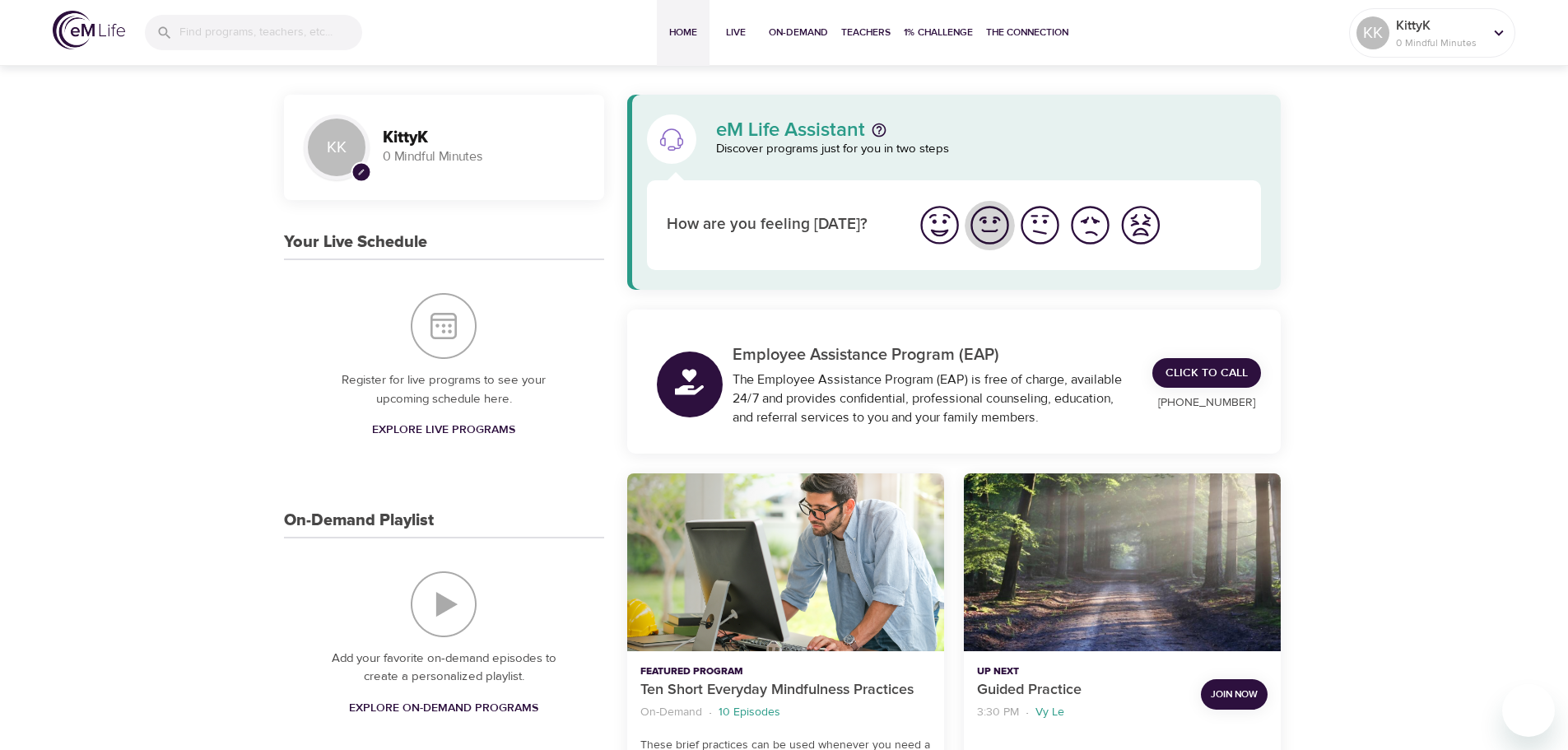
click at [992, 233] on img "I'm feeling good" at bounding box center [989, 225] width 45 height 45
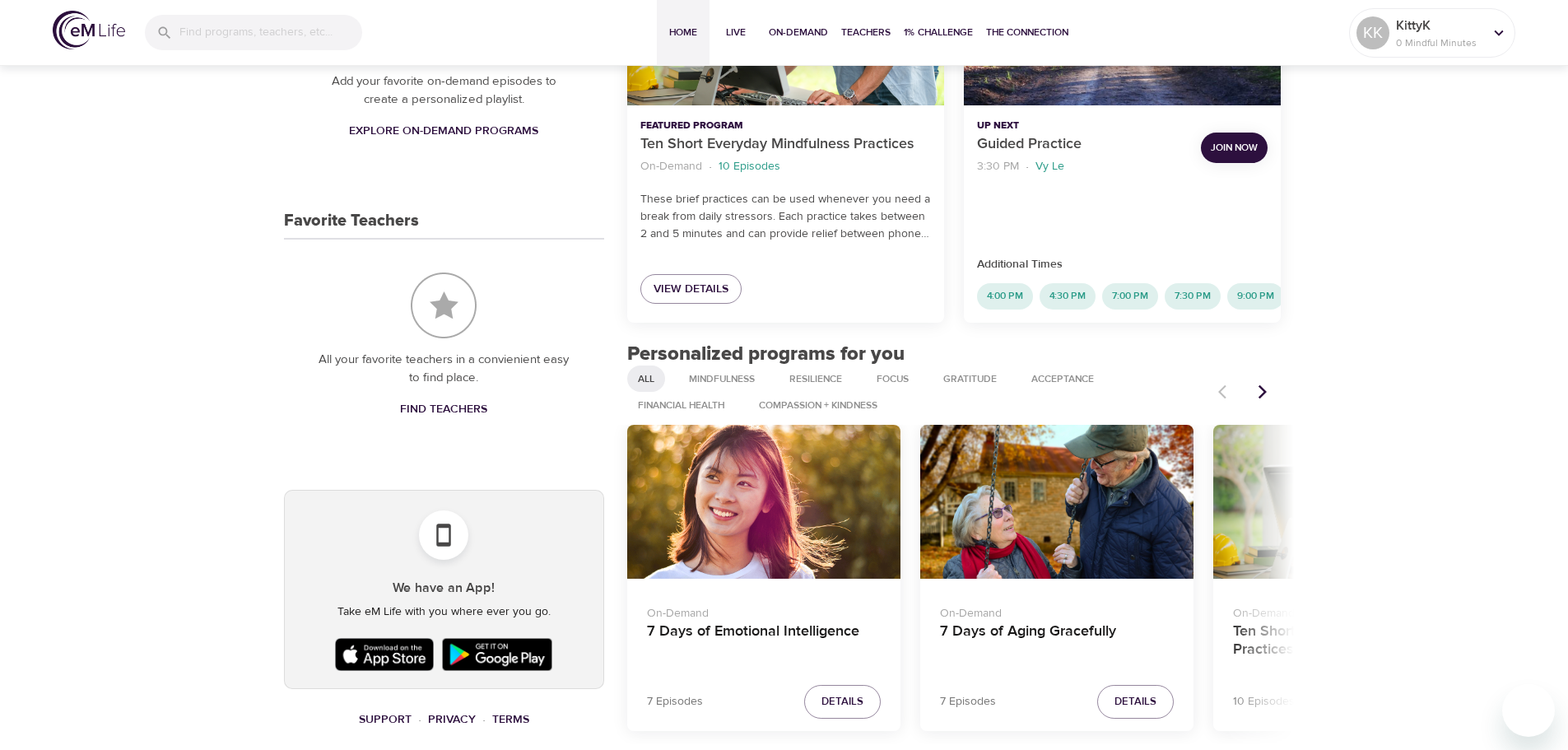
scroll to position [659, 0]
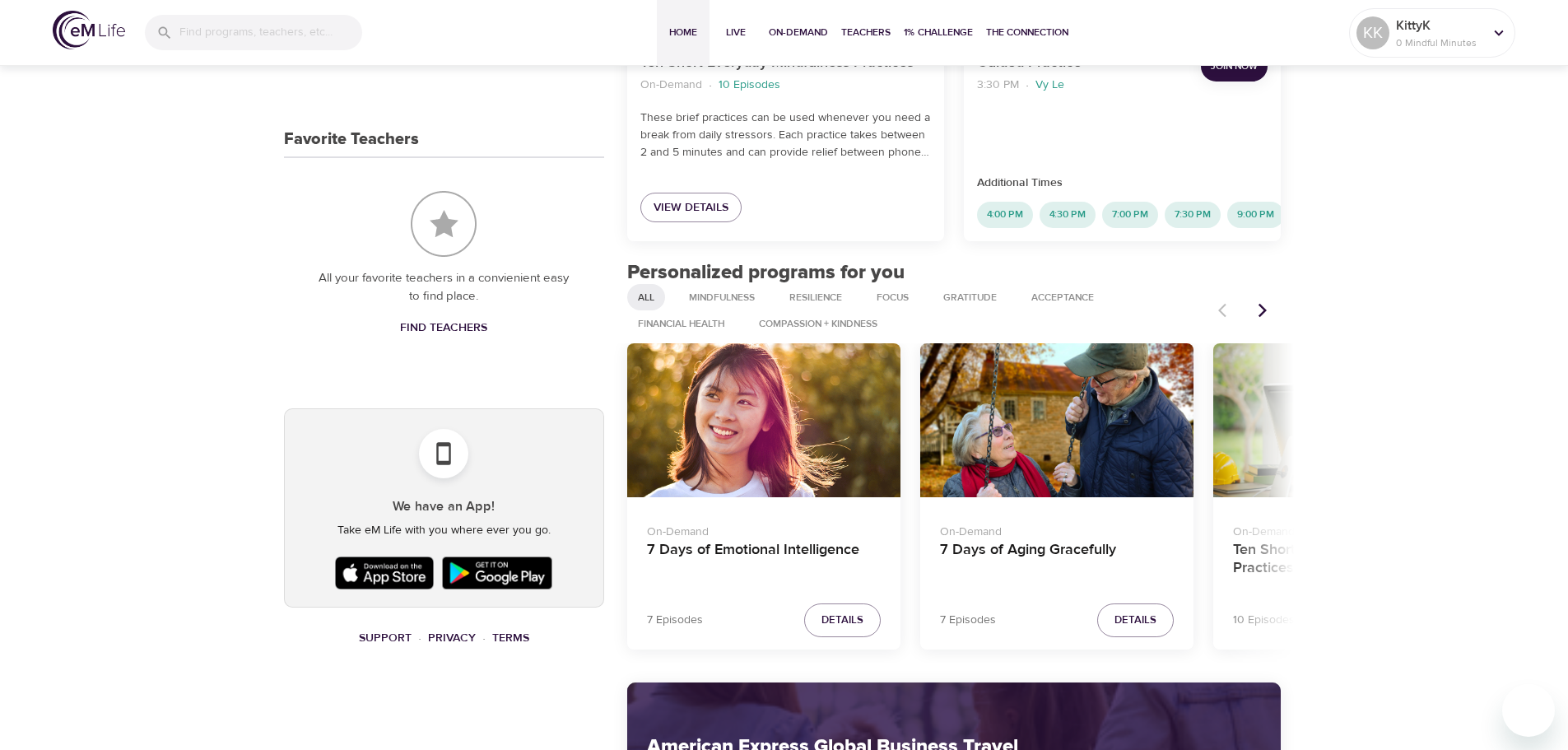
click at [1266, 315] on icon "Next items" at bounding box center [1263, 310] width 16 height 16
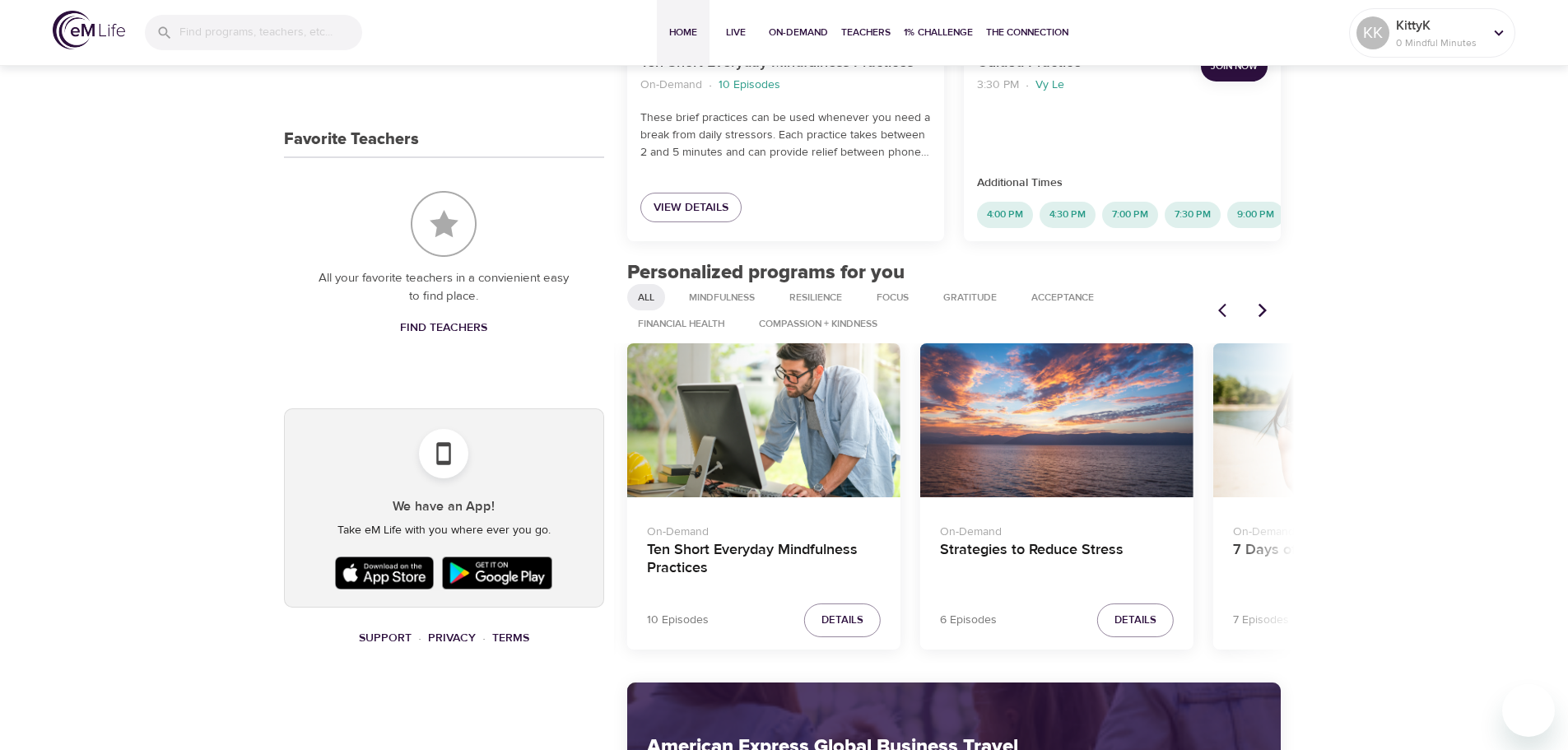
click at [1266, 315] on icon "Next items" at bounding box center [1263, 310] width 16 height 16
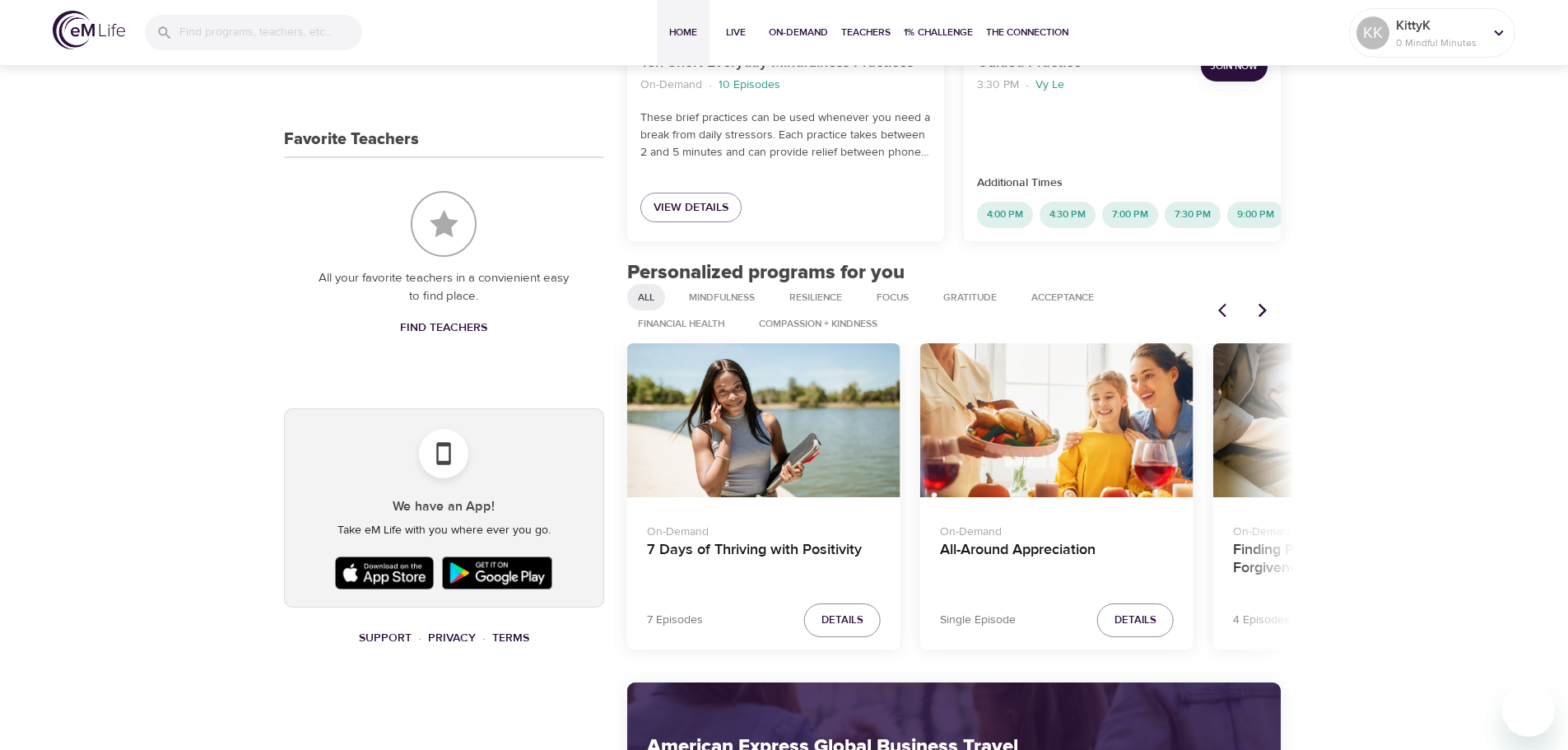
click at [1266, 315] on icon "Next items" at bounding box center [1263, 310] width 16 height 16
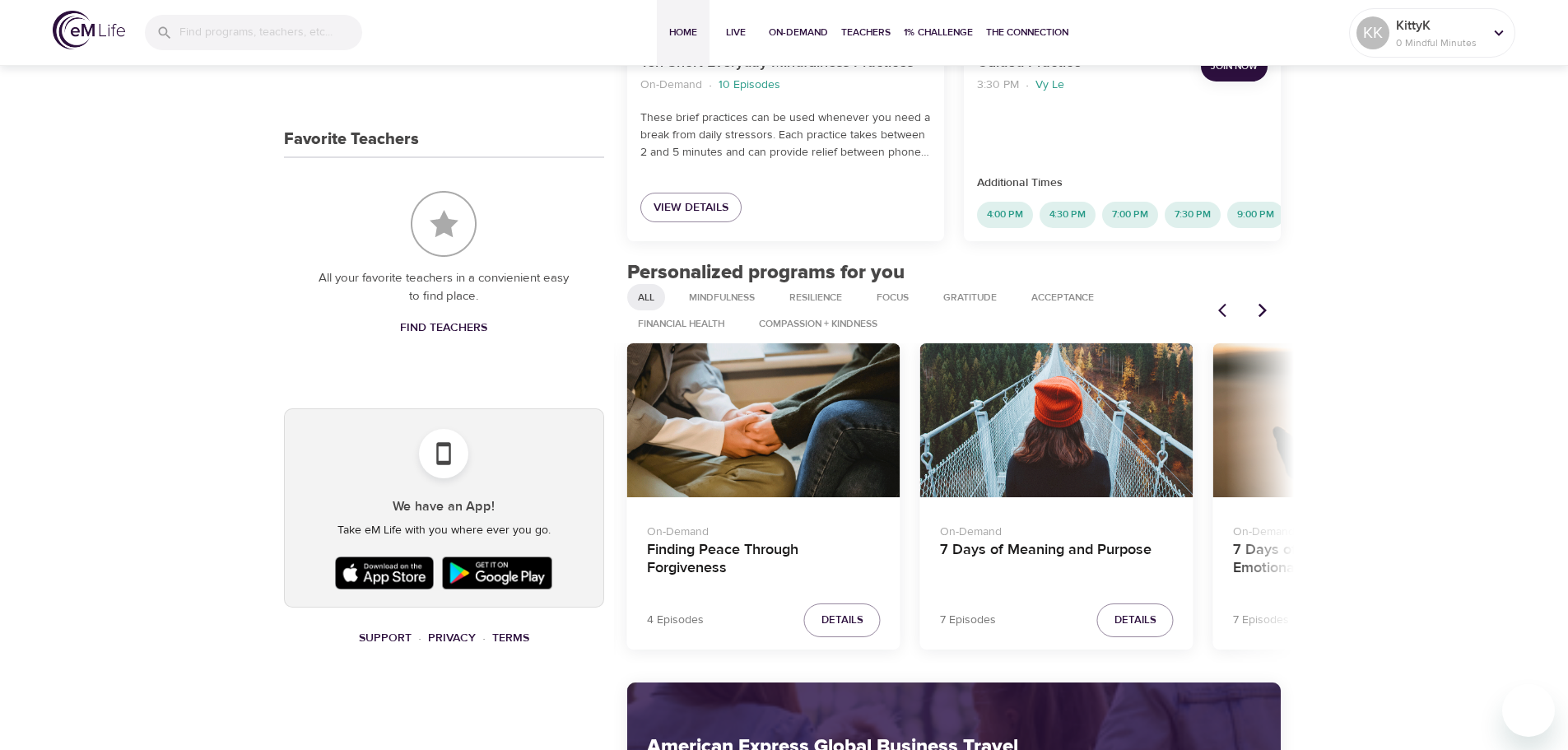
click at [1266, 315] on icon "Next items" at bounding box center [1263, 310] width 16 height 16
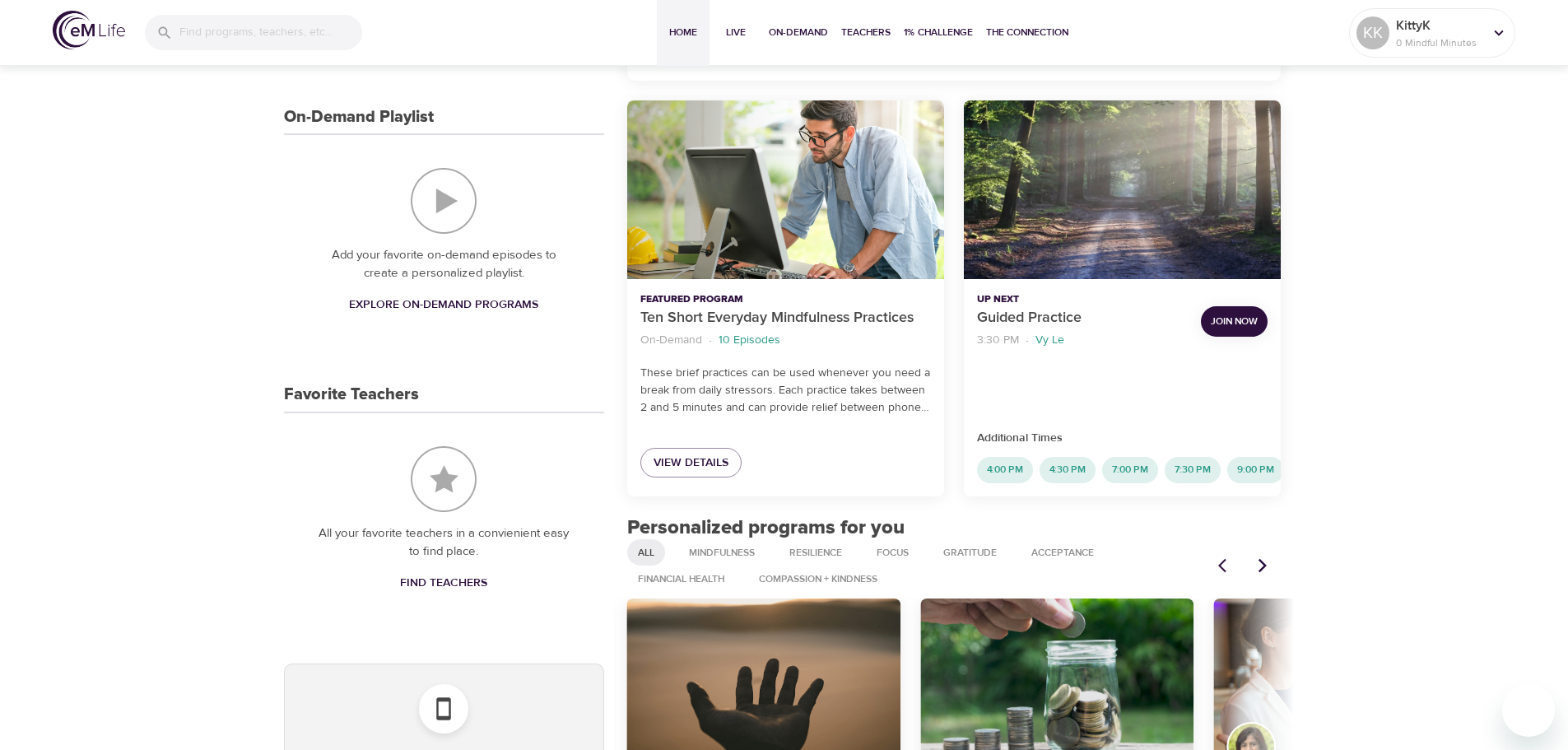
scroll to position [378, 0]
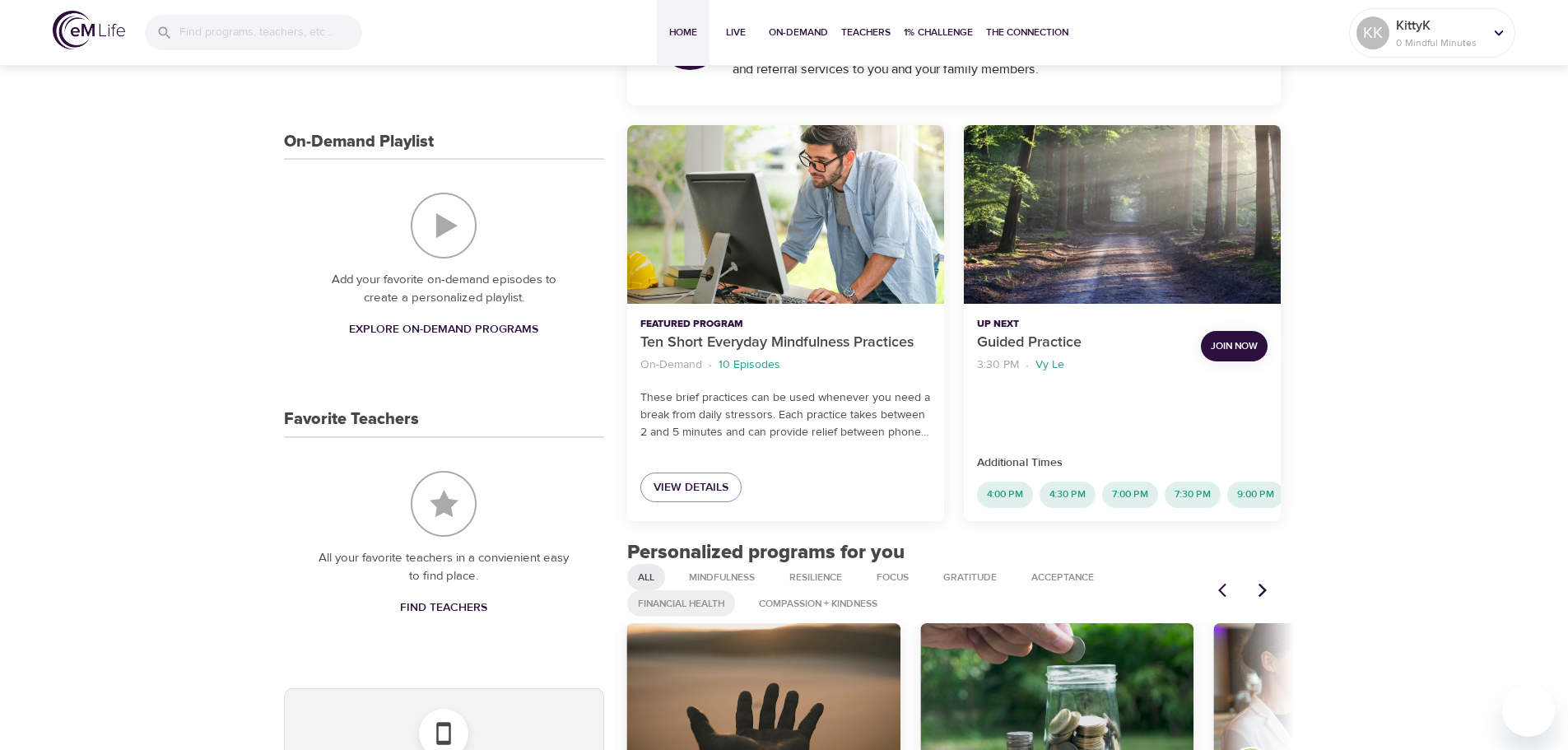
click at [707, 611] on span "Financial Health" at bounding box center [682, 604] width 107 height 14
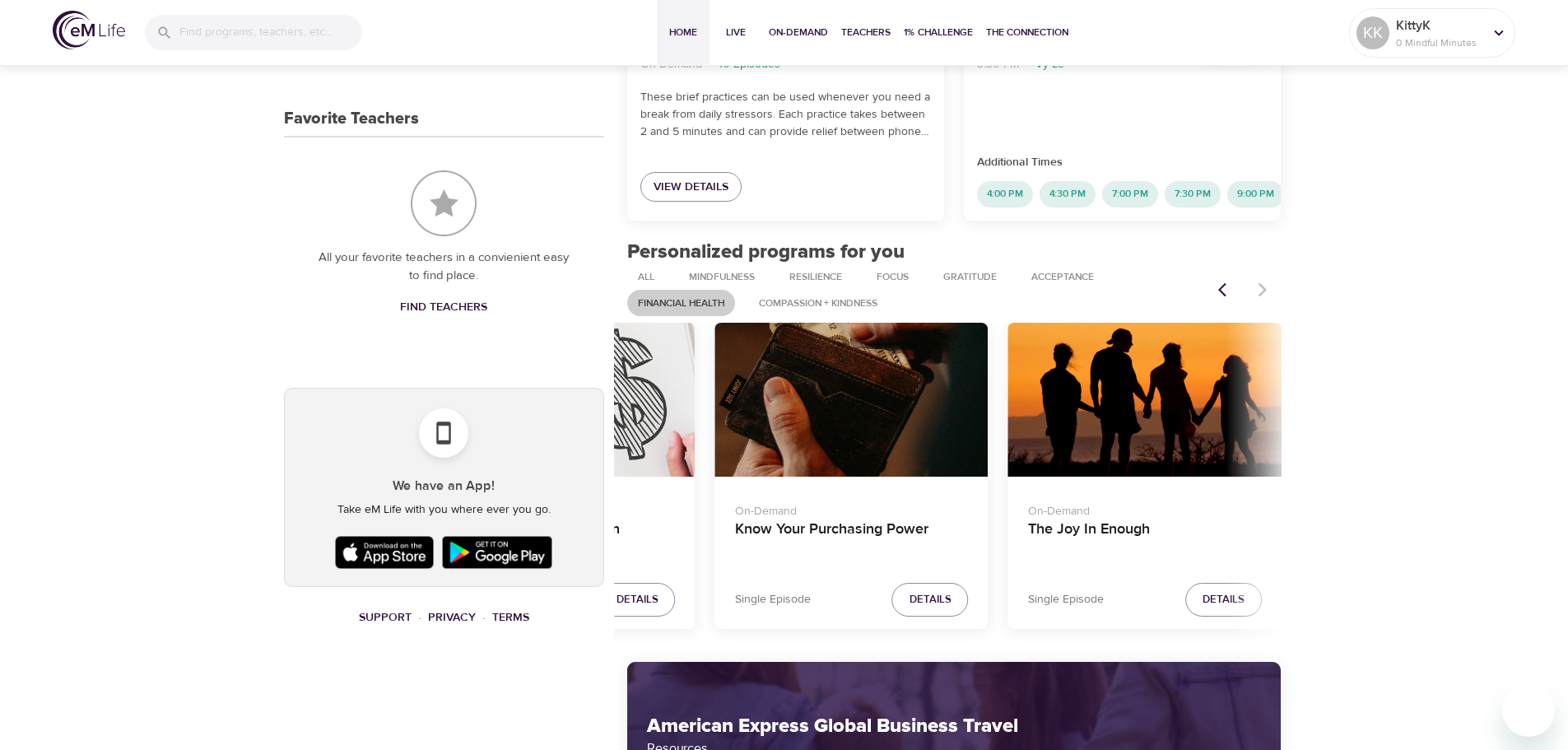
scroll to position [708, 0]
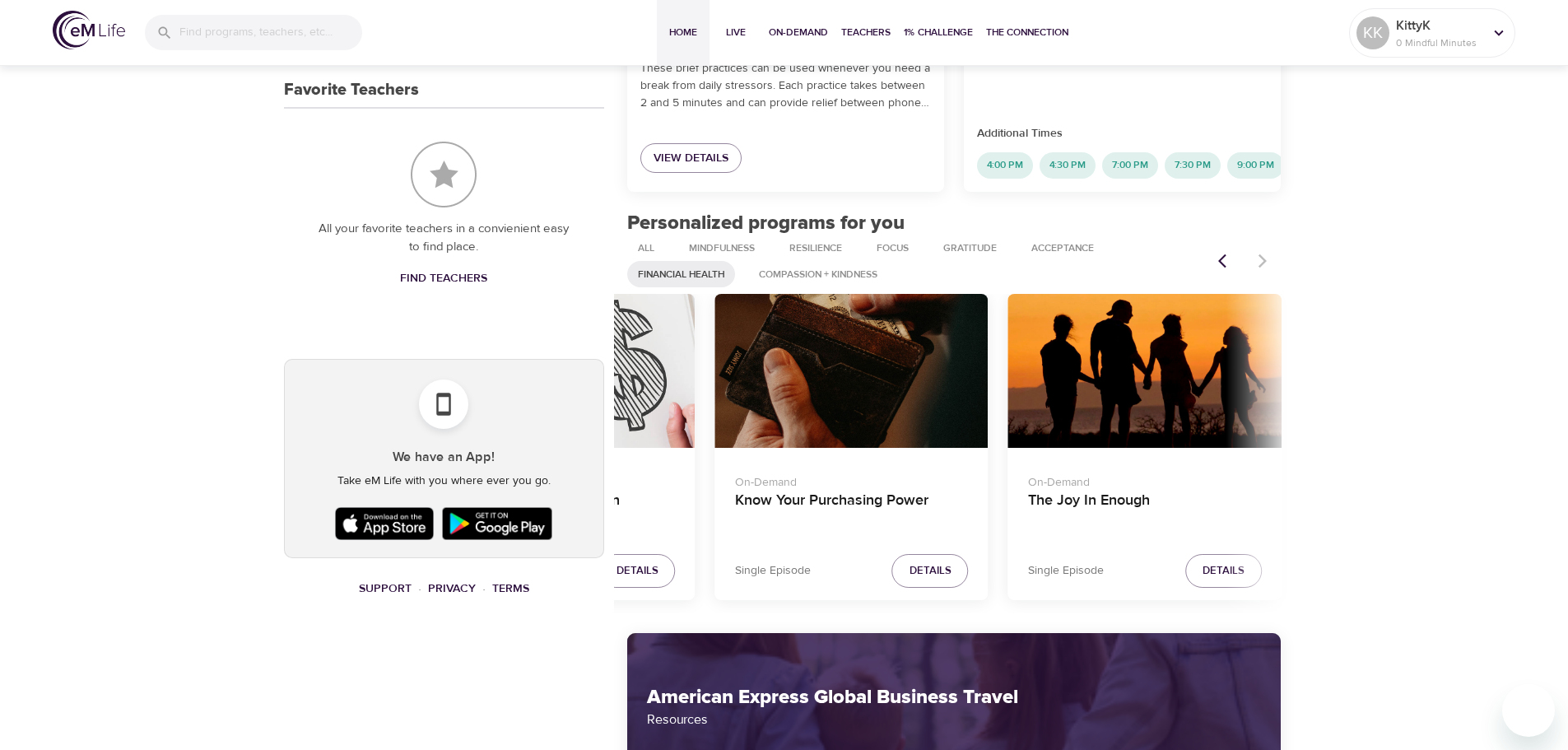
click at [1222, 268] on icon "Previous items" at bounding box center [1222, 262] width 8 height 14
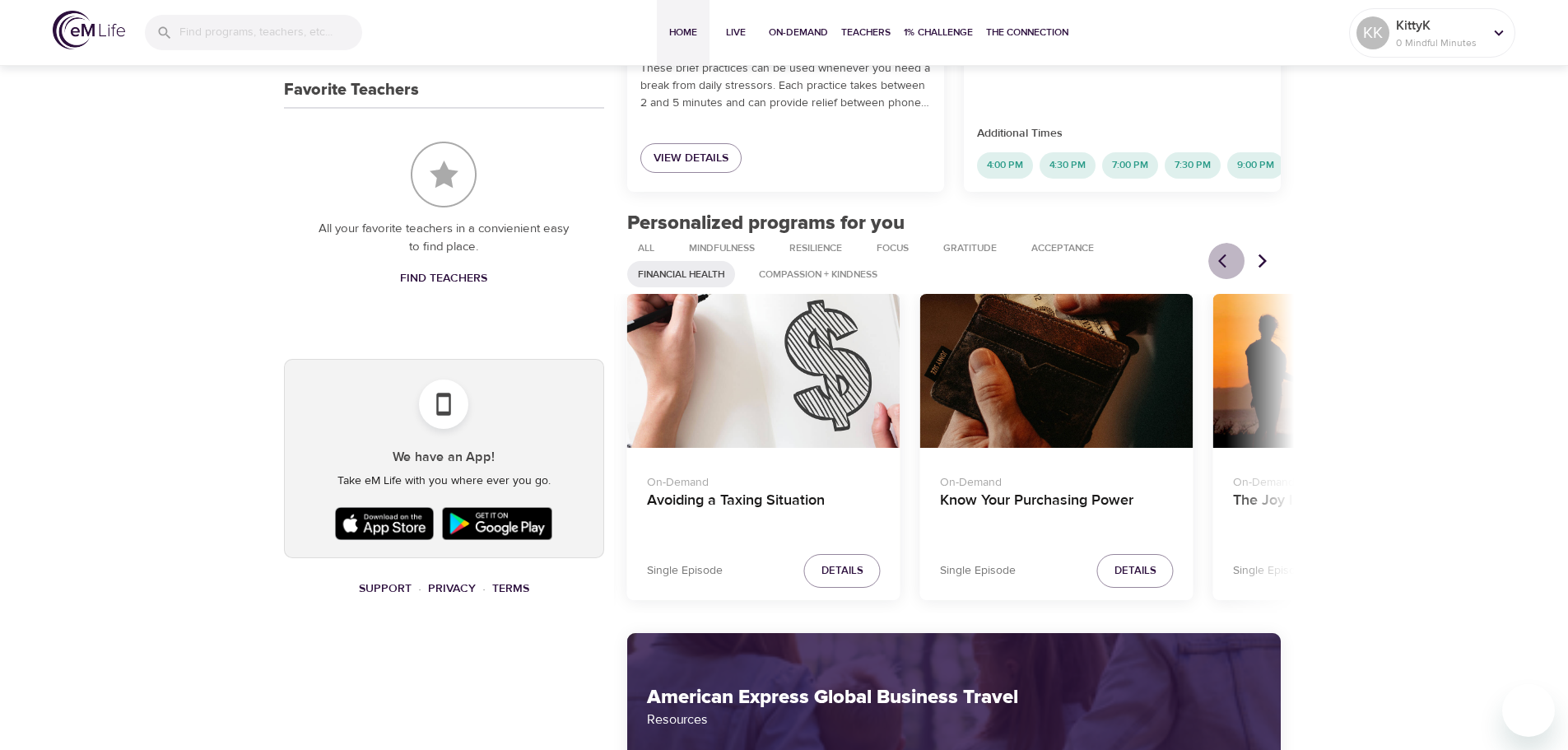
click at [1222, 268] on icon "Previous items" at bounding box center [1222, 262] width 8 height 14
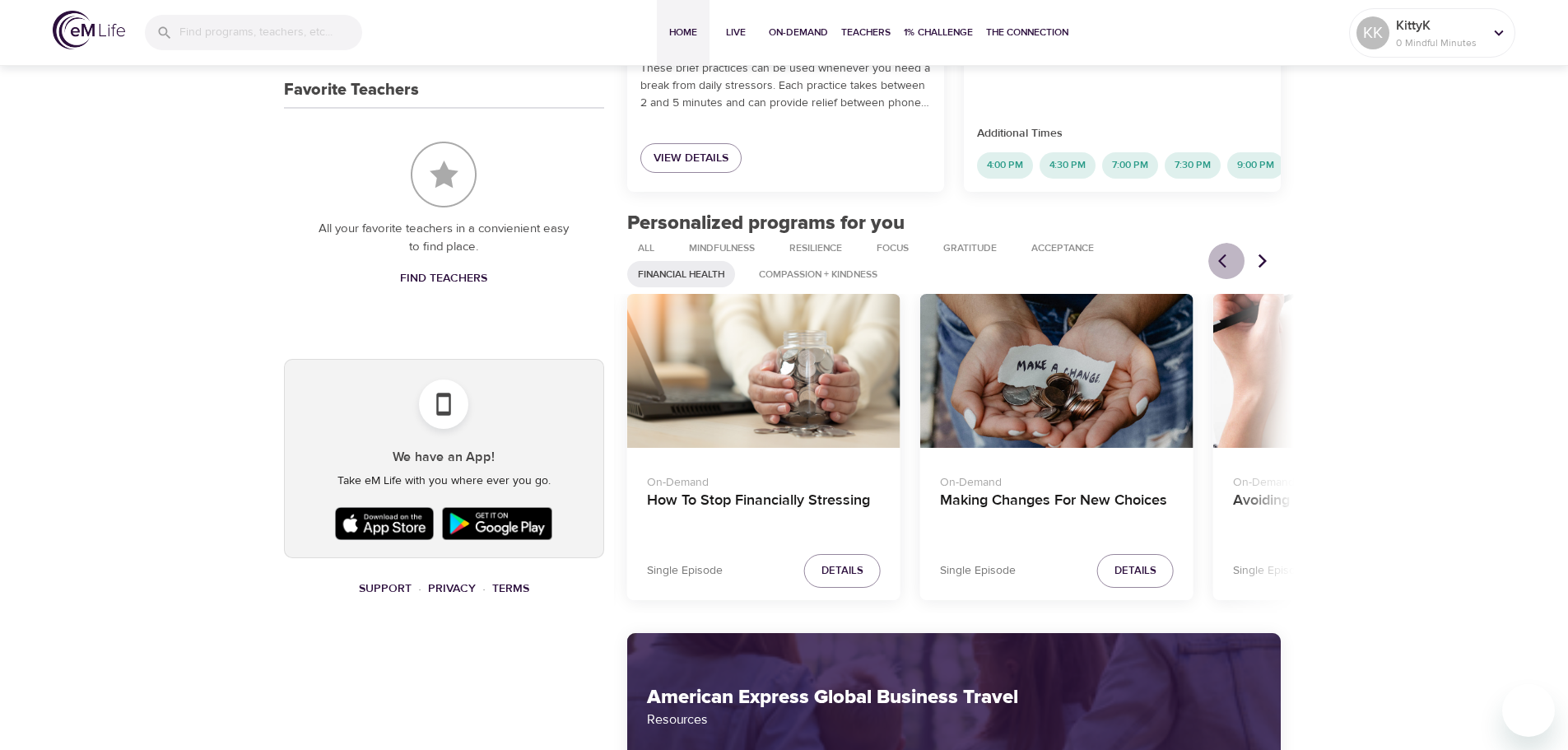
click at [1222, 268] on icon "Previous items" at bounding box center [1222, 262] width 8 height 14
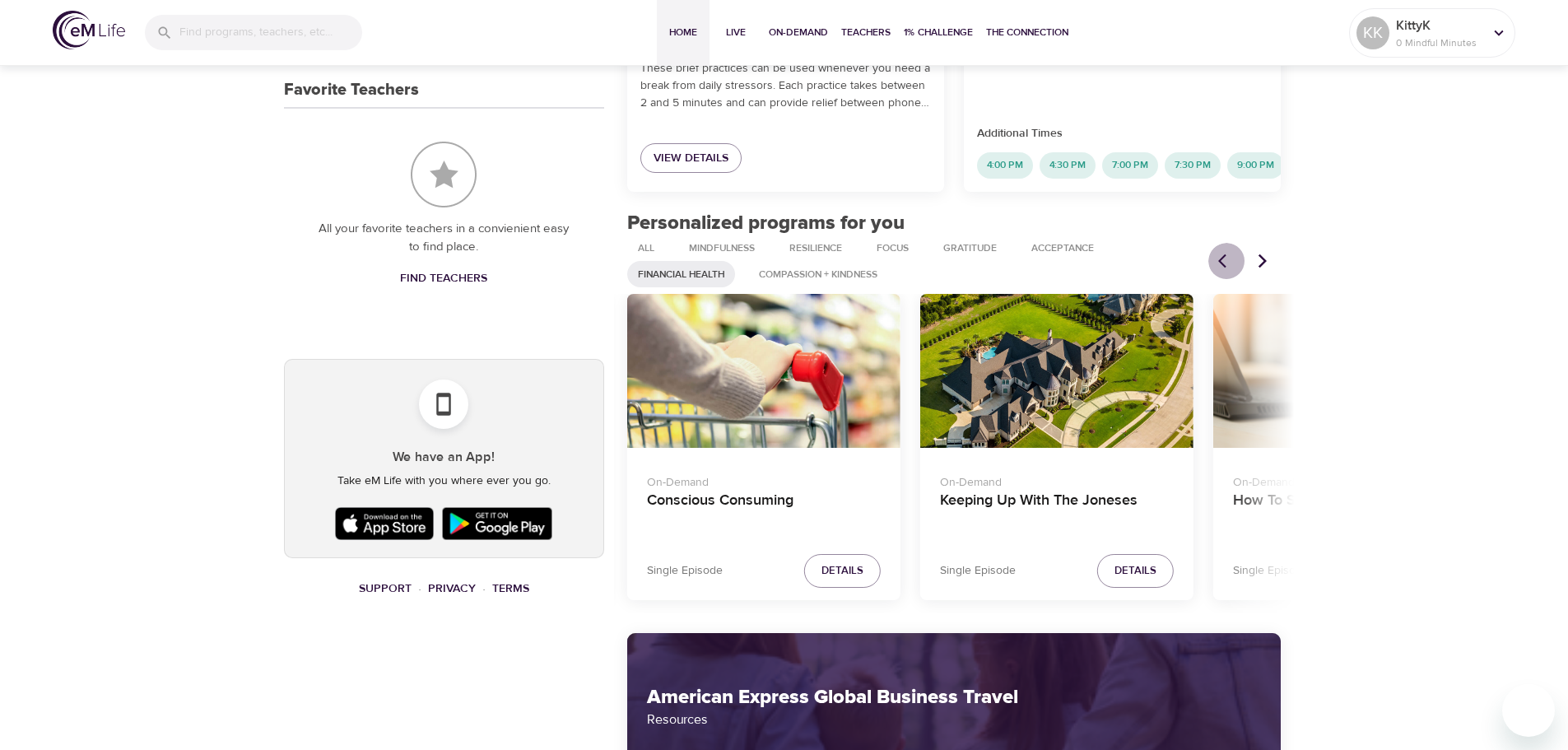
click at [1222, 268] on icon "Previous items" at bounding box center [1222, 262] width 8 height 14
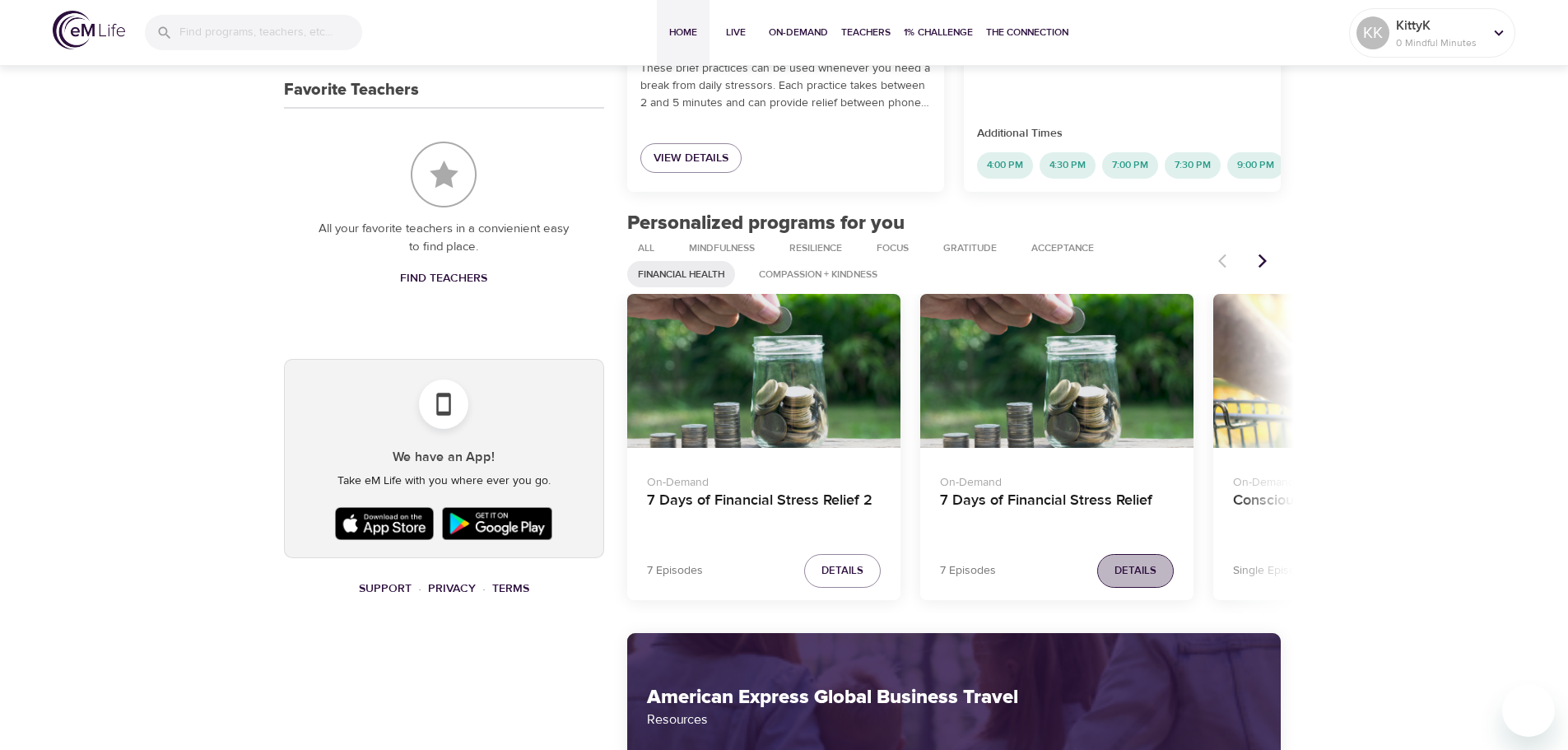
click at [1163, 583] on button "Details" at bounding box center [1136, 570] width 77 height 33
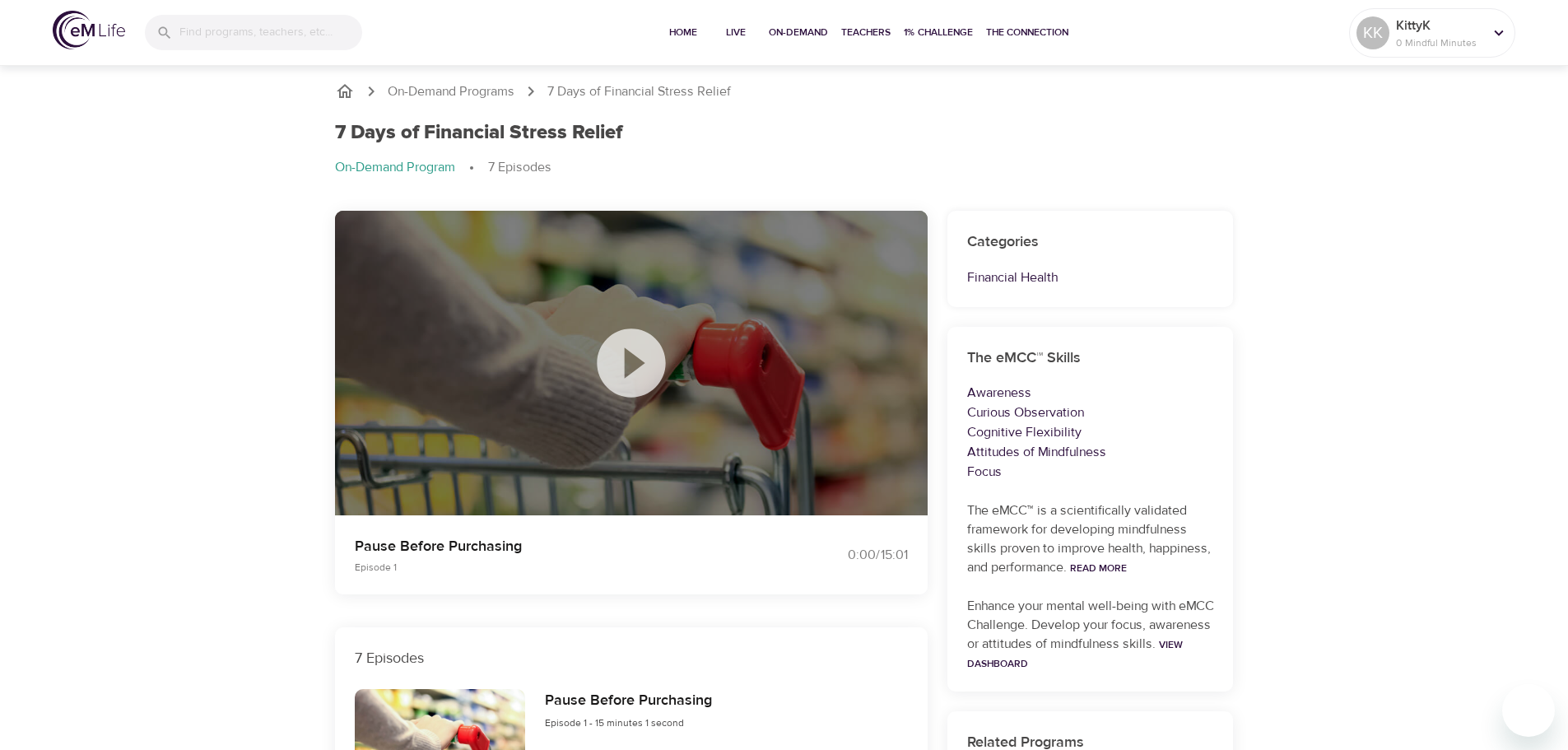
click at [608, 363] on icon at bounding box center [631, 363] width 69 height 69
